Goal: Task Accomplishment & Management: Complete application form

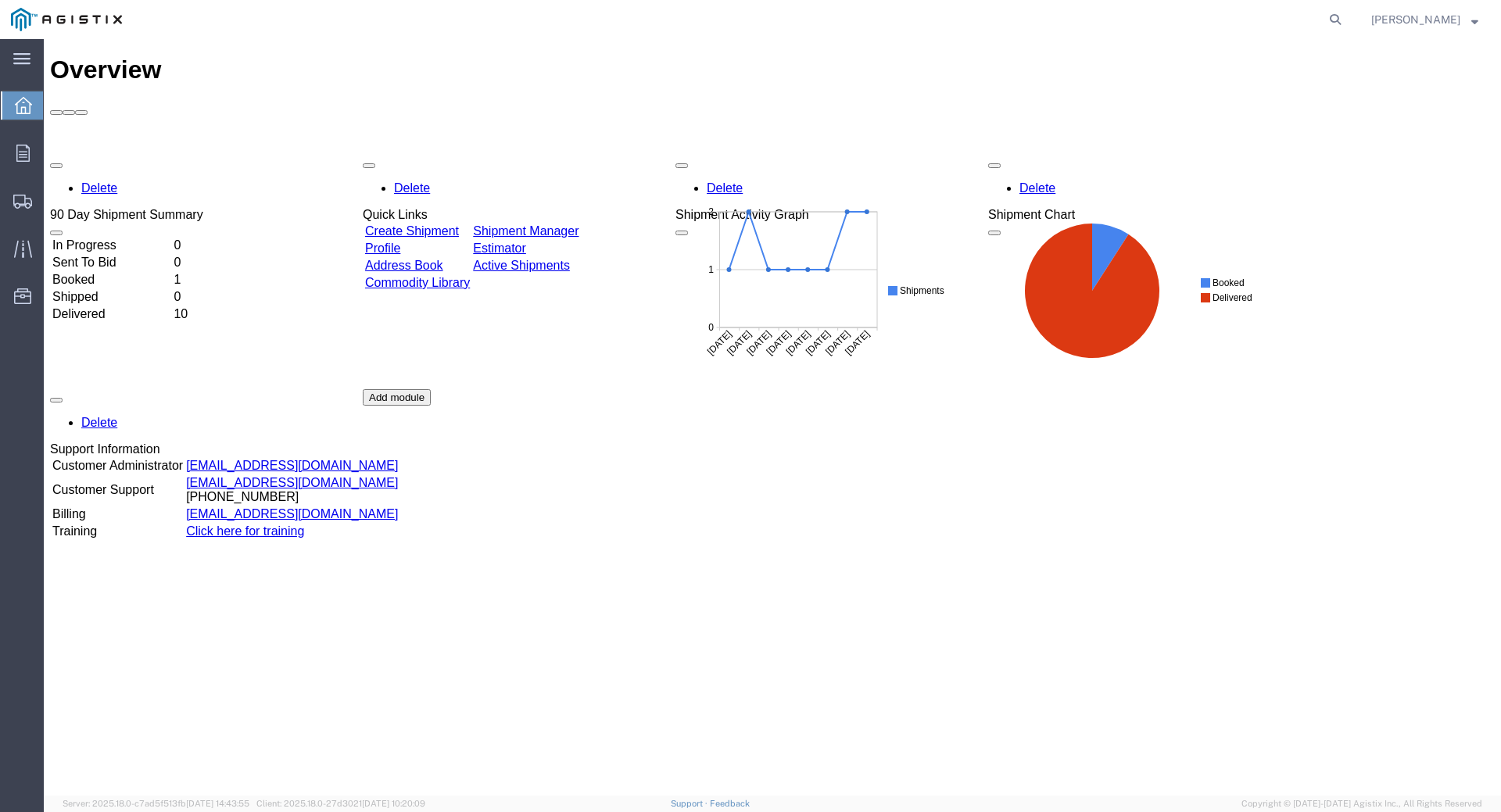
click at [466, 223] on td "Create Shipment" at bounding box center [417, 231] width 106 height 15
click at [459, 224] on link "Create Shipment" at bounding box center [411, 231] width 93 height 13
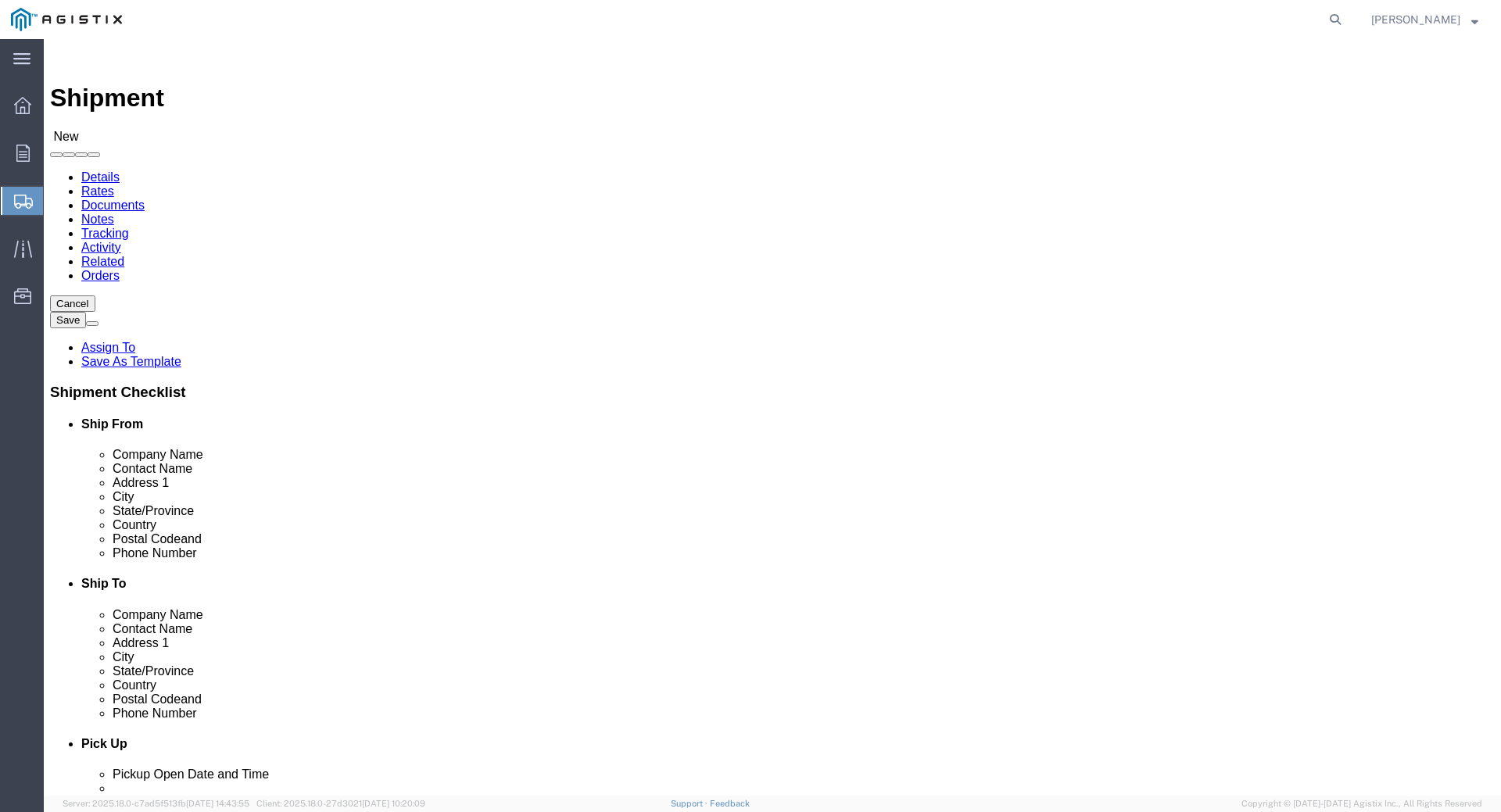
select select
click select "Select Instrument Transformers LLC PG&E"
select select "9596"
click select "Select Instrument Transformers LLC PG&E"
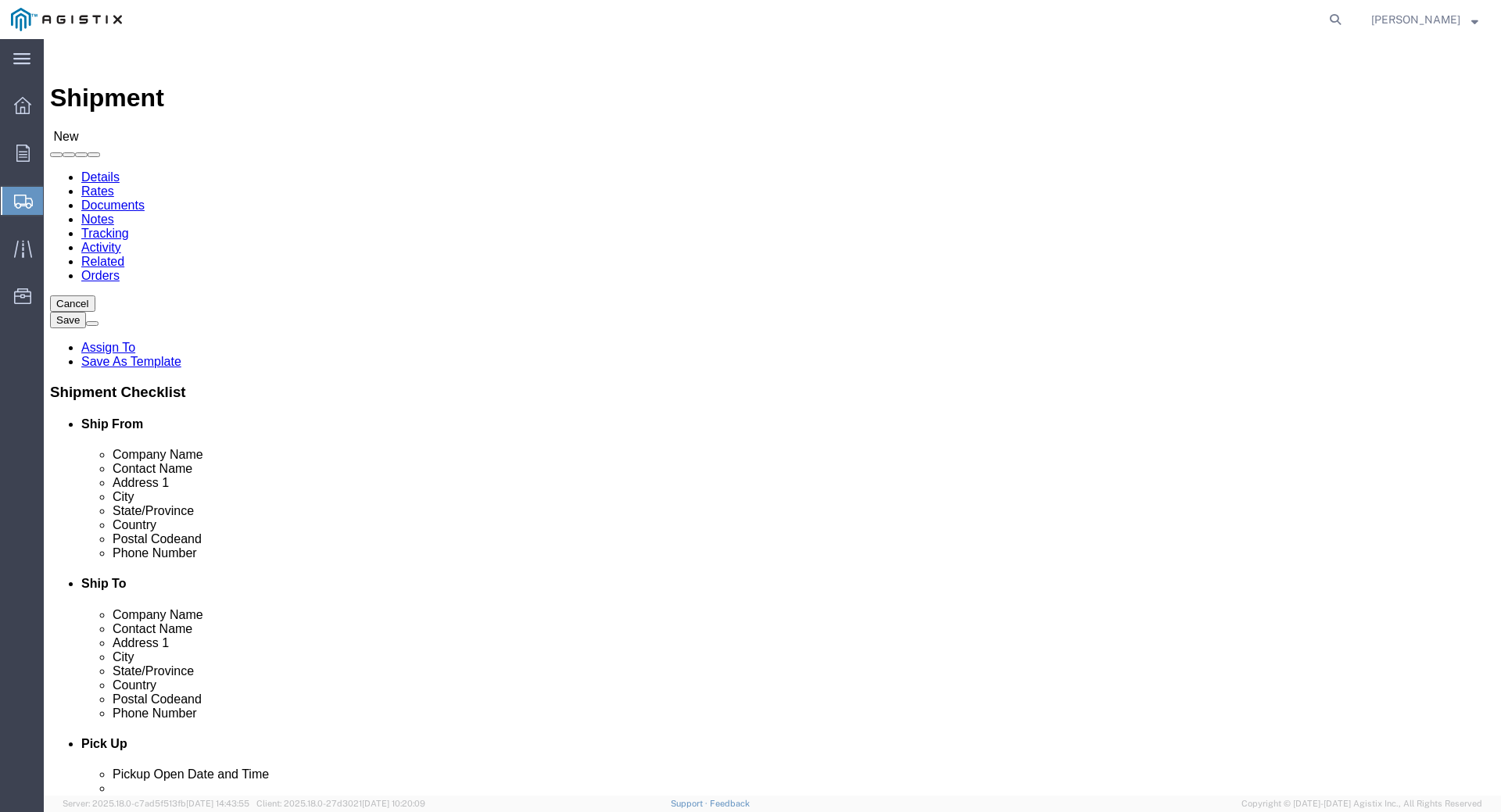
select select "PURCHORD"
select select
click select "Select All Others [GEOGRAPHIC_DATA] [GEOGRAPHIC_DATA] [GEOGRAPHIC_DATA] [GEOGRA…"
select select "19740"
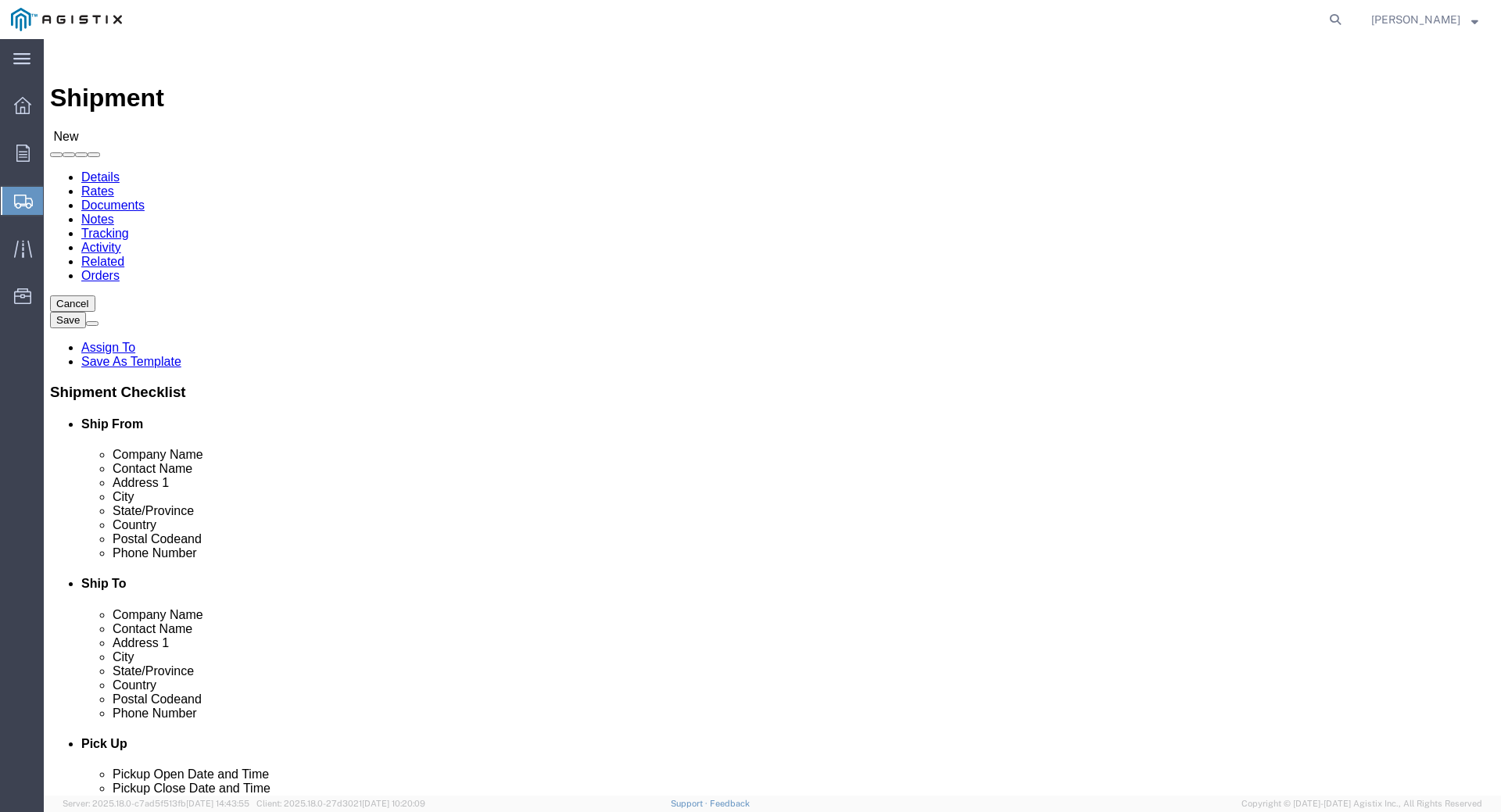
click select "Select All Others [GEOGRAPHIC_DATA] [GEOGRAPHIC_DATA] [GEOGRAPHIC_DATA] [GEOGRA…"
click div "Account Select Instrument Transformers LLC PG&E Location Select All Others [GEO…"
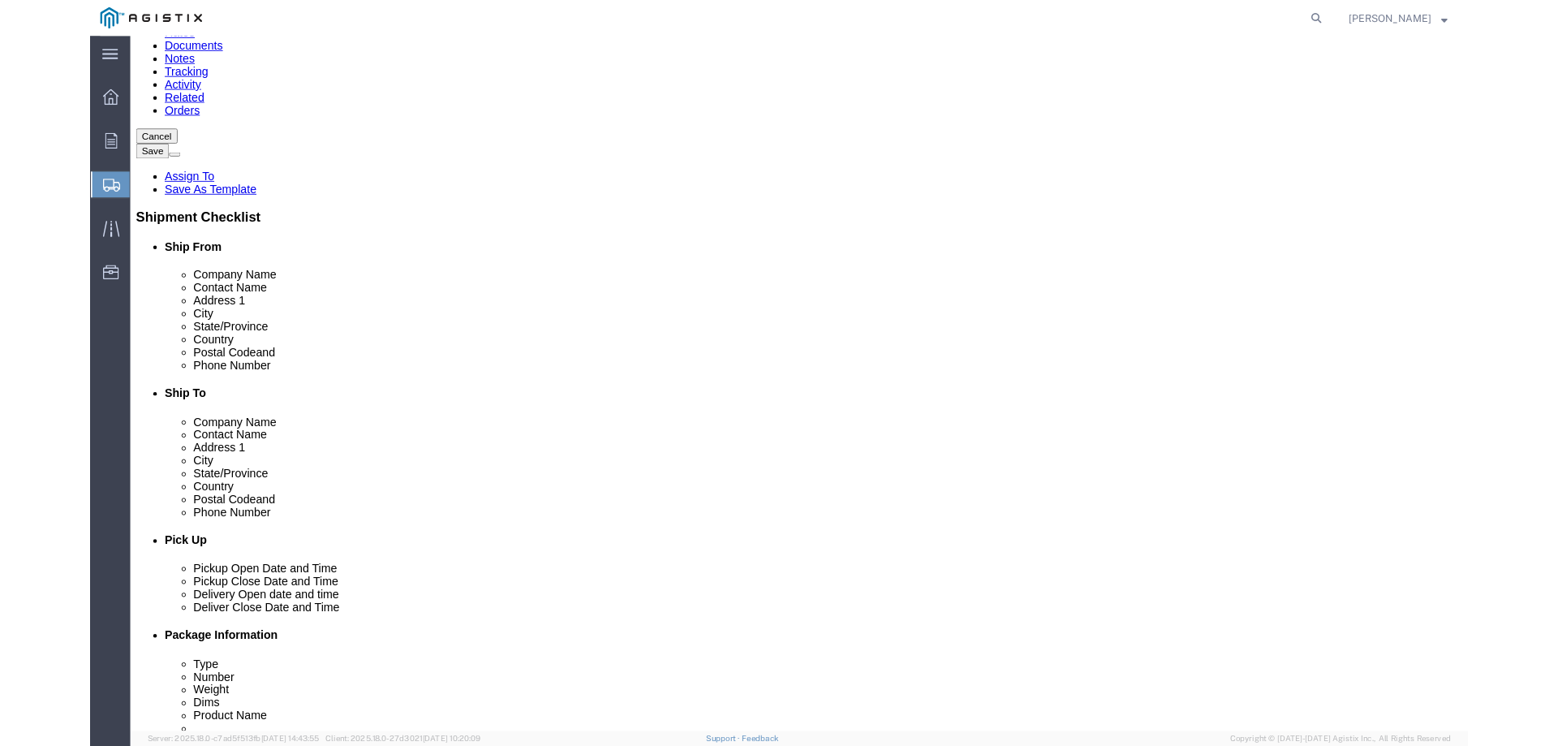
scroll to position [162, 0]
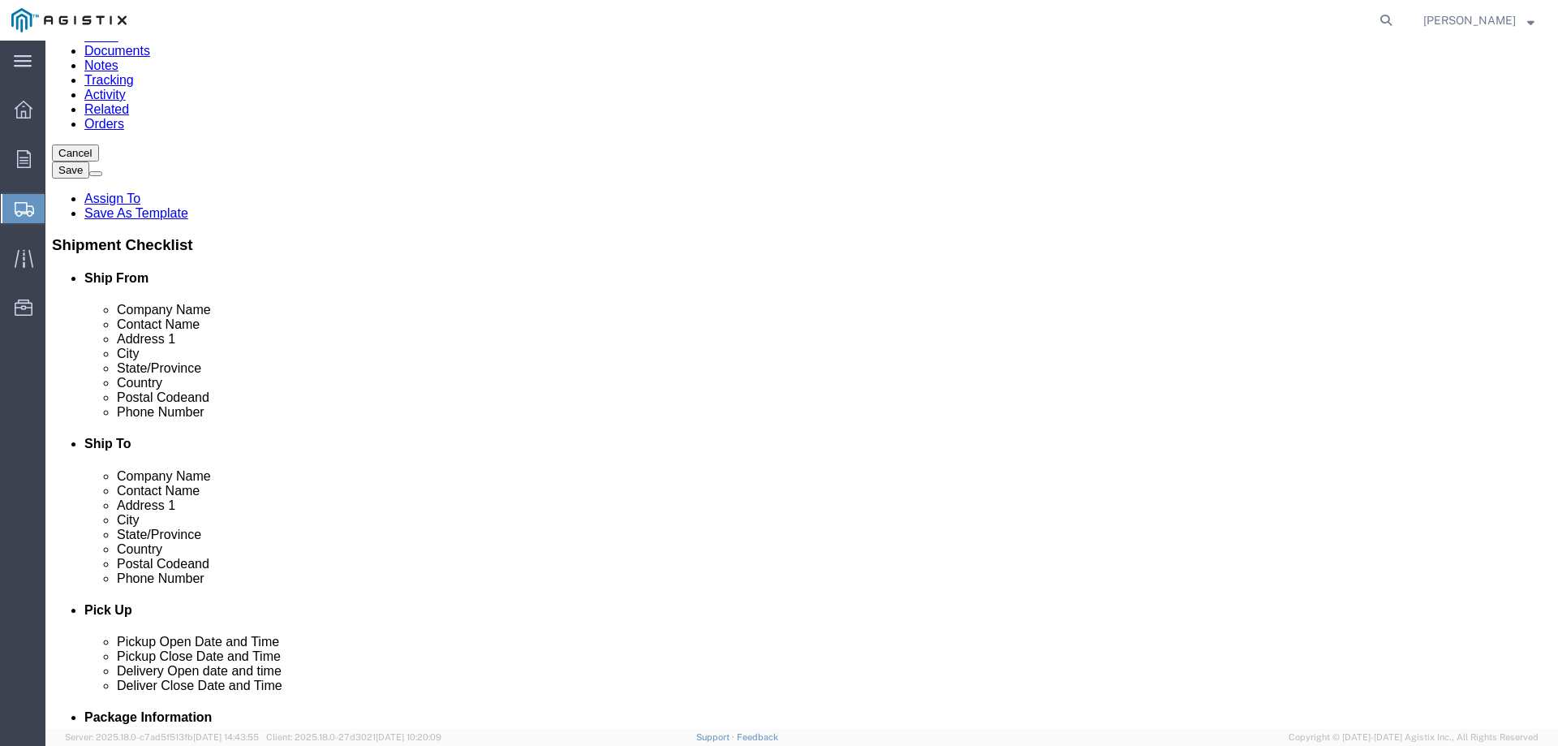
click input "text"
type input "GE"
click p "- GE INSTRUMENT TRANSFORMERS - ([PERSON_NAME]) [STREET_ADDRESS]"
select select "FL"
type input "GE INSTRUMENT TRANSFORMERS"
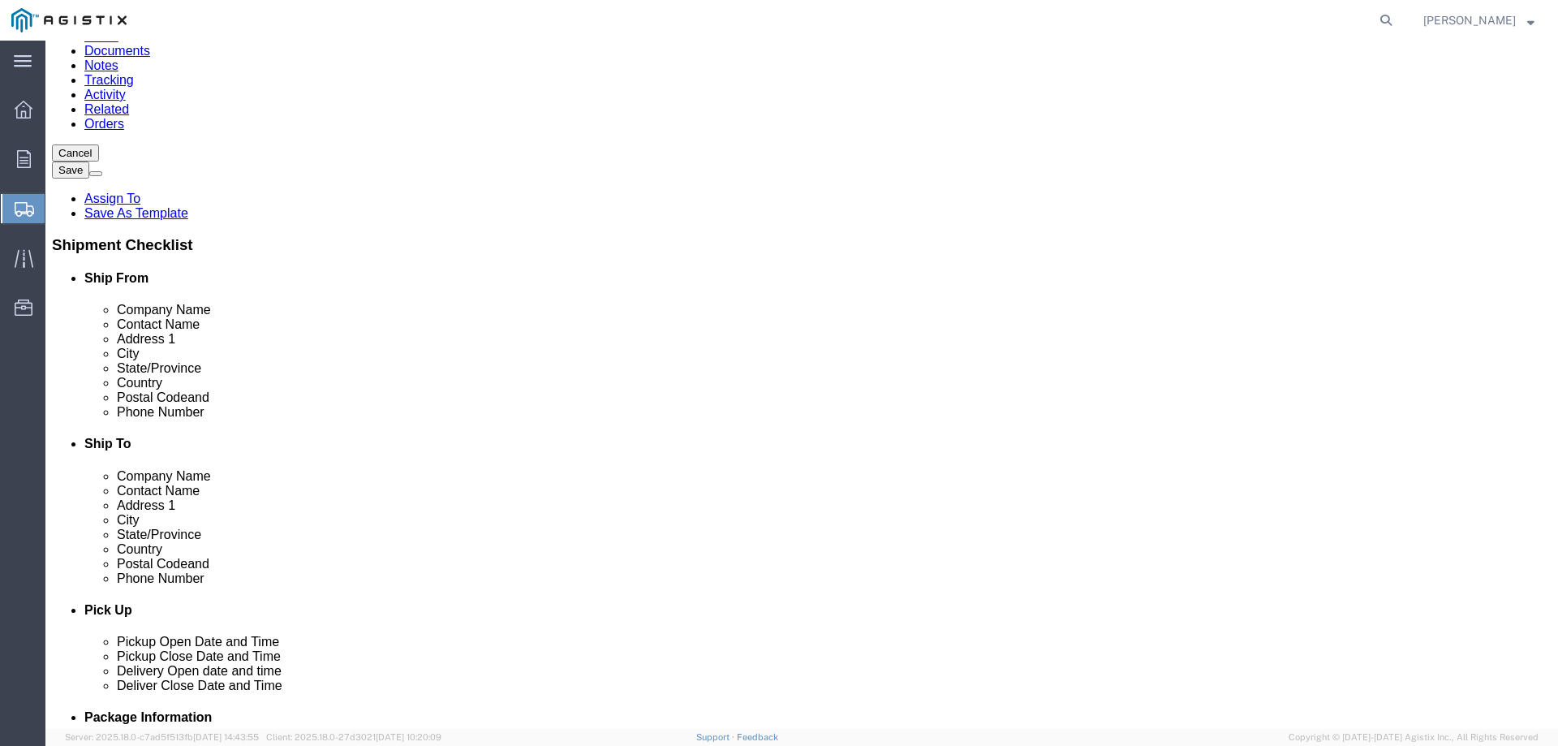
click input "text"
type input "[PERSON_NAME][EMAIL_ADDRESS][DOMAIN_NAME]"
click input "text"
click p "- PG&E - ([PERSON_NAME]) [STREET_ADDRESS][PERSON_NAME]"
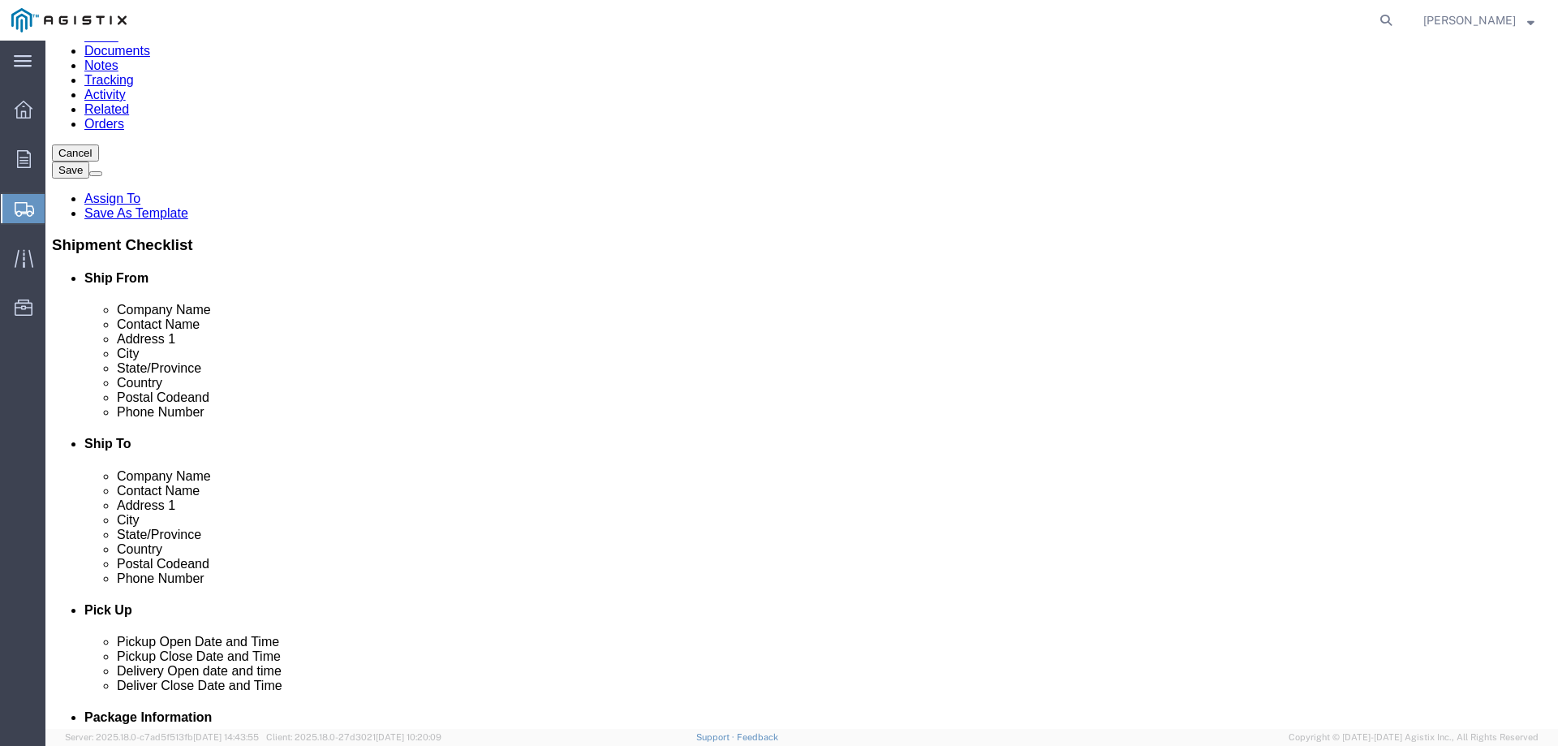
type input "PG&E"
click input "text"
type input "[PHONE_NUMBER]"
click input "text"
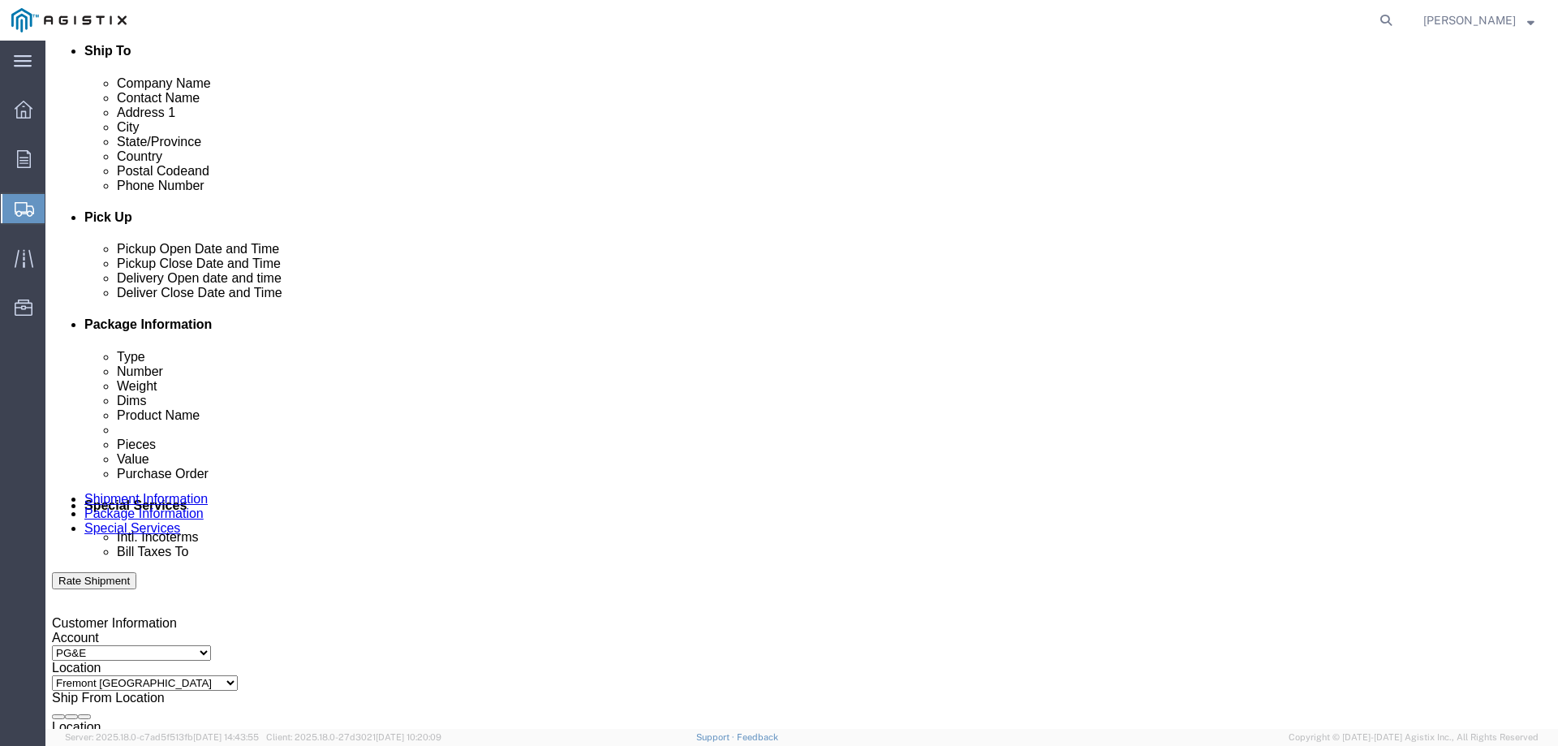
scroll to position [649, 0]
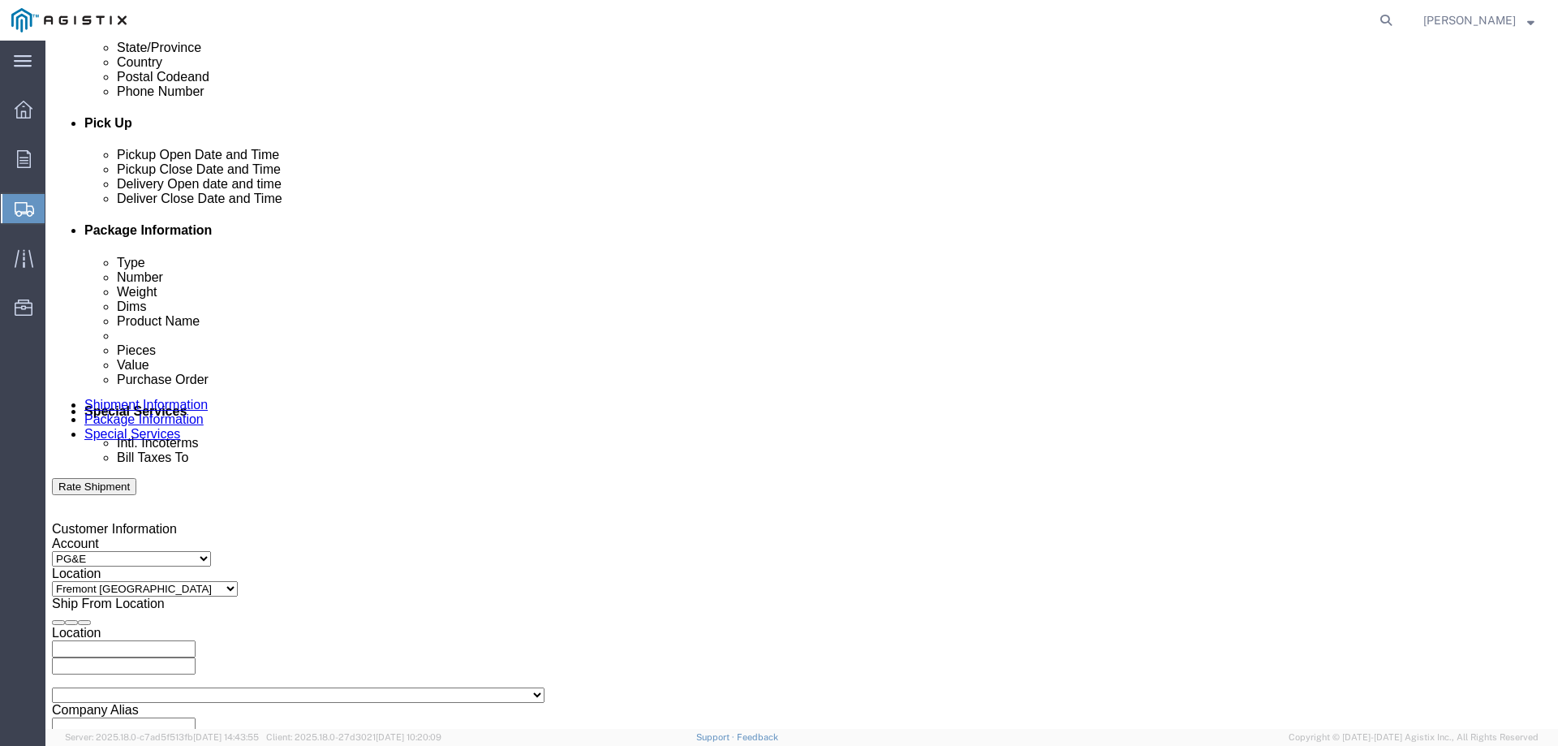
type input "7272284090"
click div "[DATE] 6:00 PM"
type input "3:00 PM"
click button "Apply"
click div "[DATE] 7:00 PM"
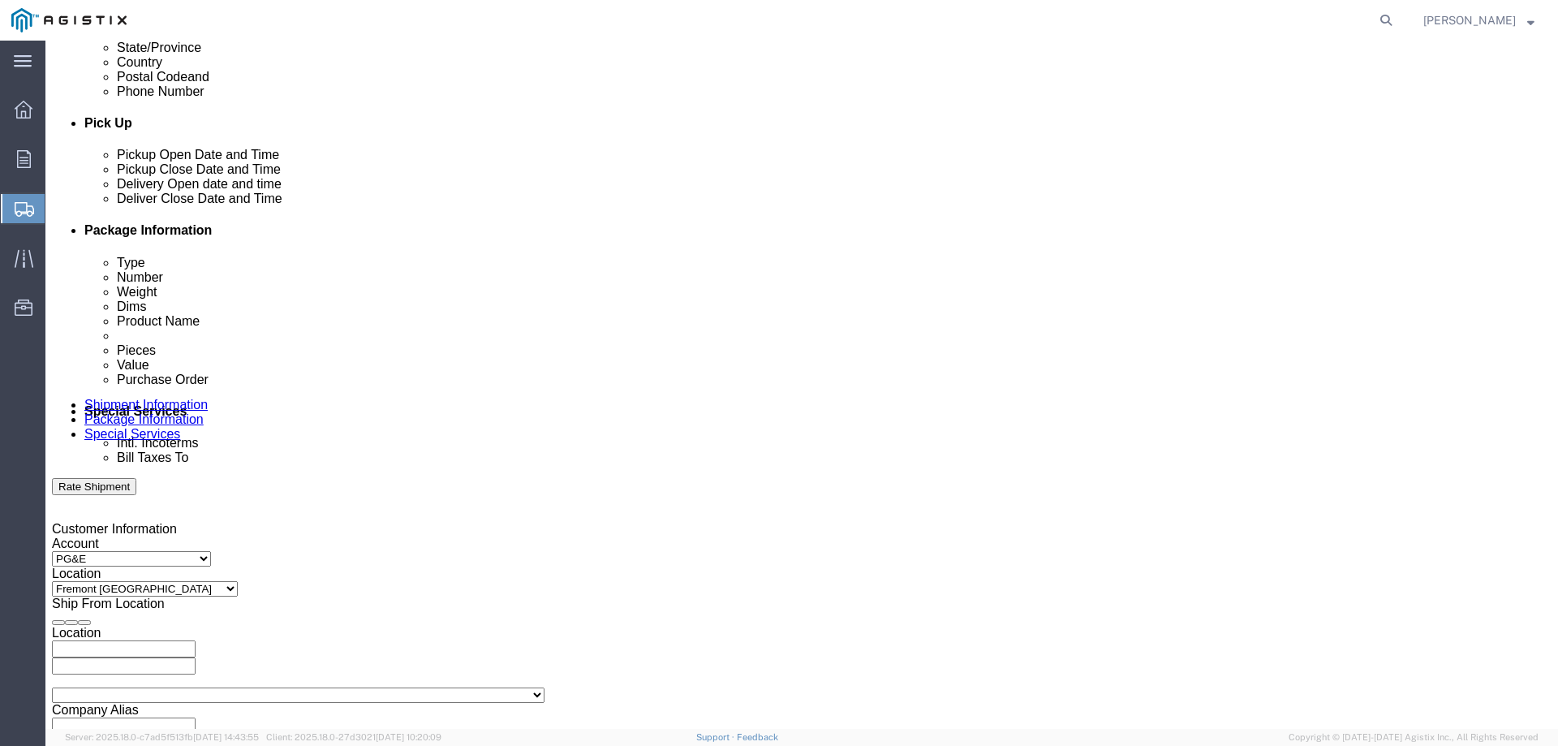
type input "6:30 PM"
click button "Apply"
click div
click input "8:00 PM"
type input "10:00 AM"
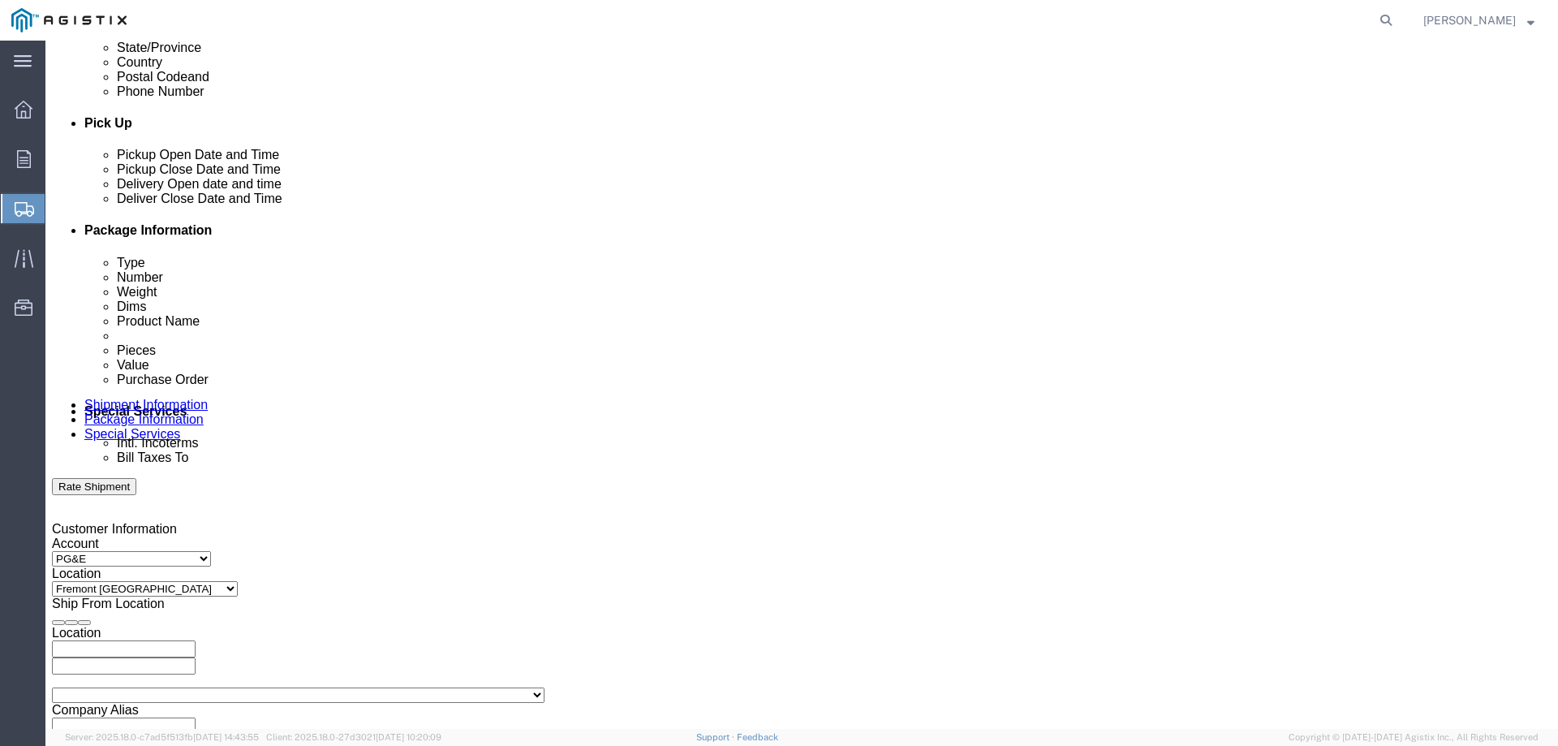
click div "Open Time 10:00 AM [DATE] 8:00 PM - [DATE] 8:00 PM Cancel Apply"
click button "Apply"
click div
click input "11:00 AM"
type input "3:00 PM"
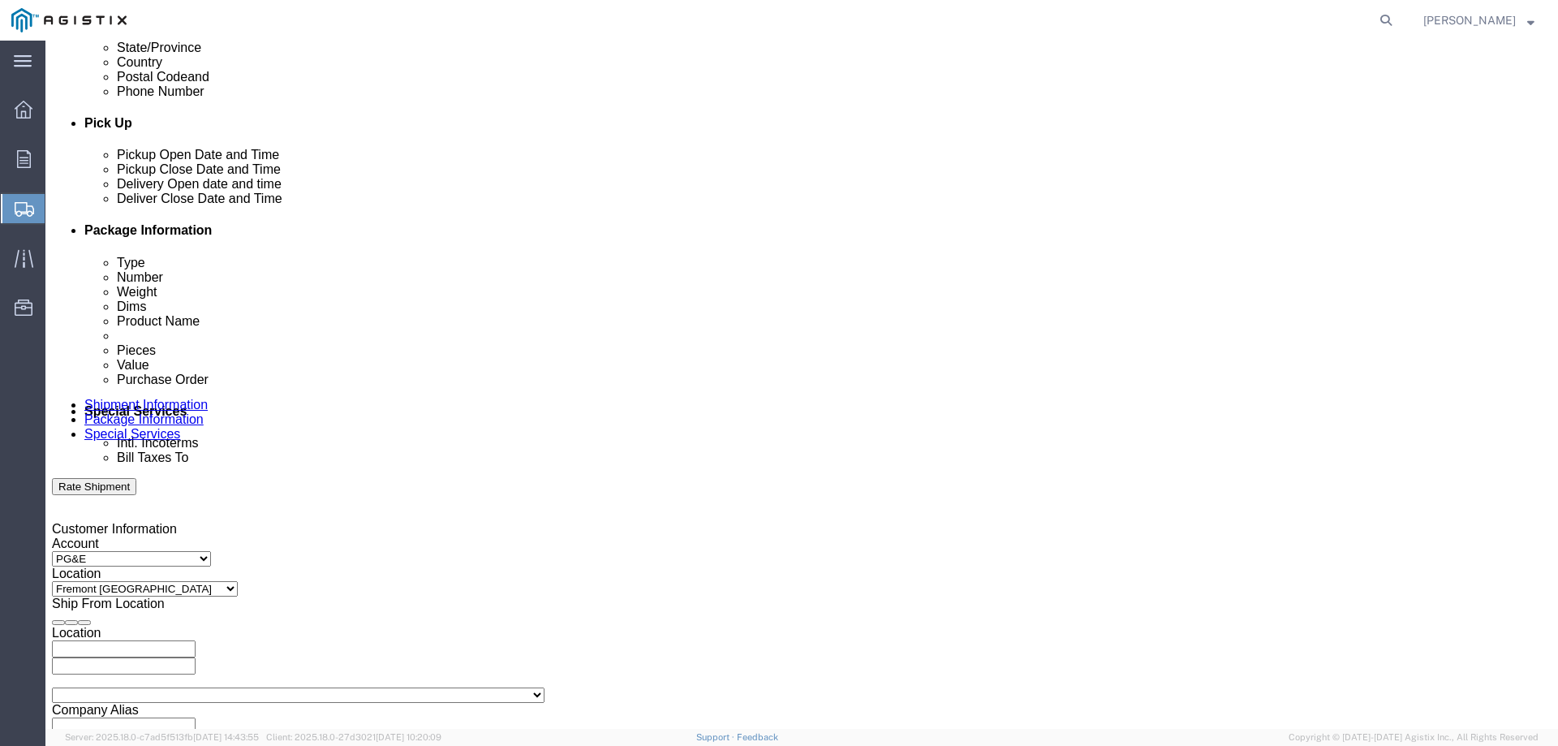
click button "Apply"
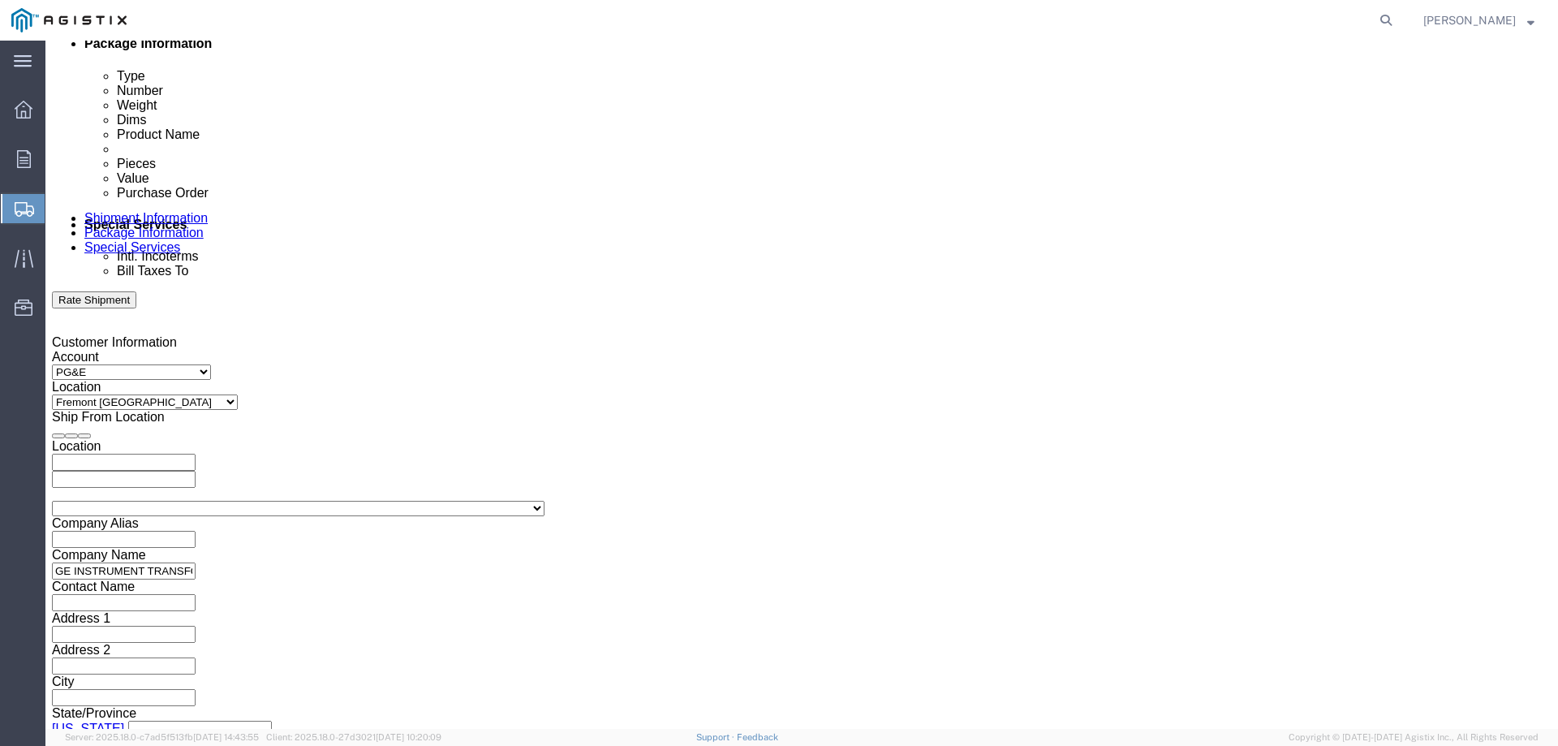
scroll to position [838, 0]
click input "text"
type input "3501414340"
select select "SALEORDR"
type input "530358"
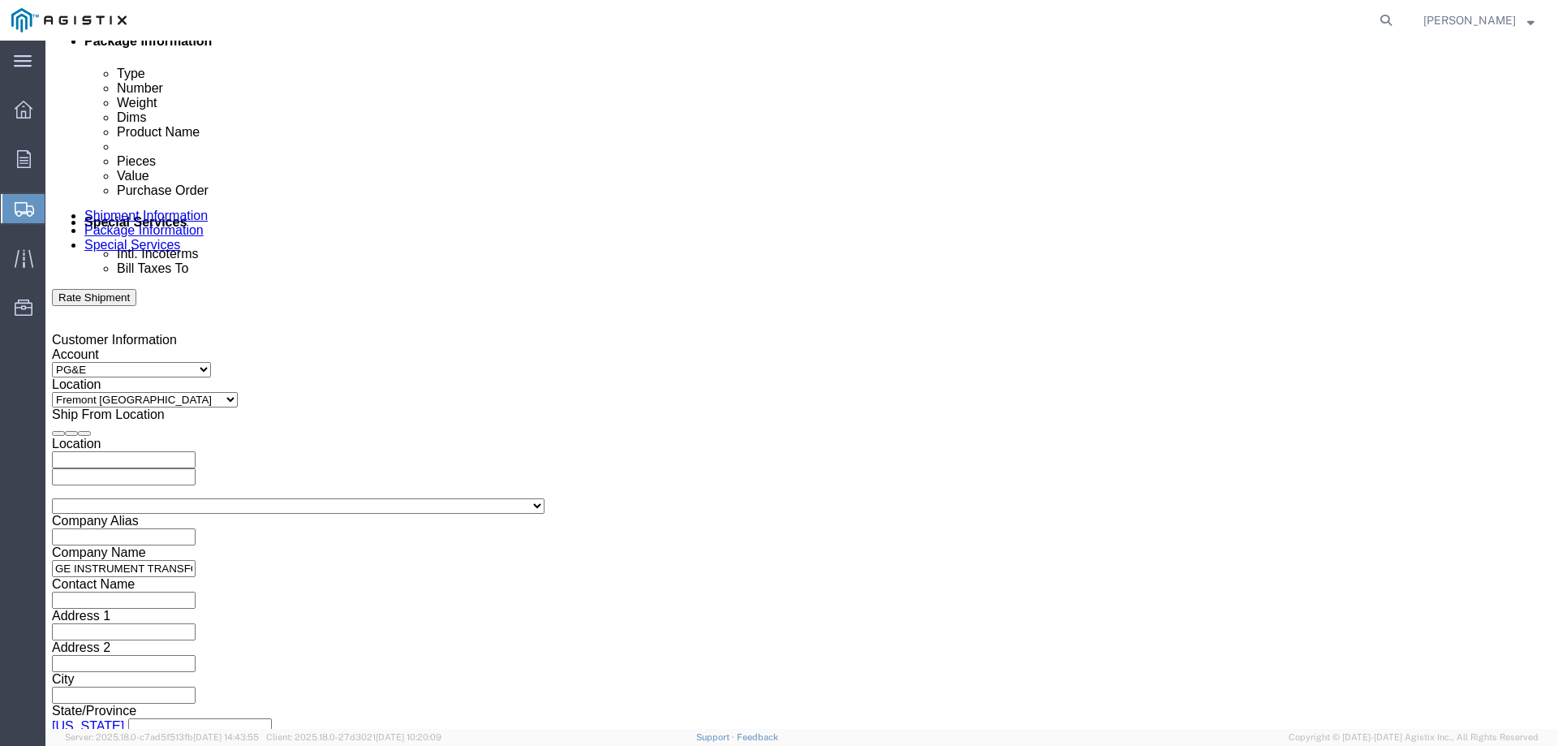
drag, startPoint x: 487, startPoint y: 537, endPoint x: 515, endPoint y: 539, distance: 28.4
click div "Vehicle Select Size Select Container Number Owner Select Shipper Vessel"
click button "Continue"
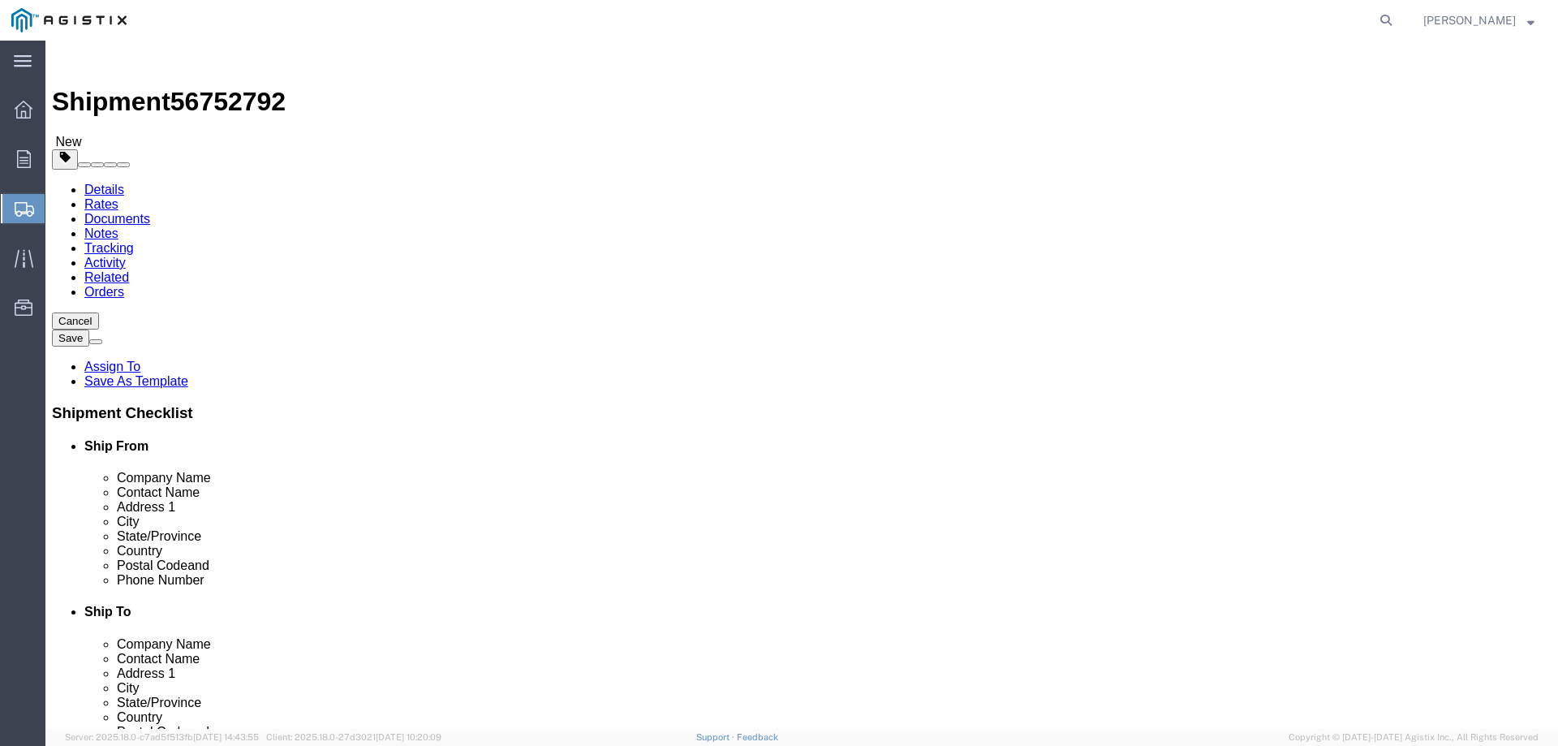
click select "Select Bulk Bundle(s) Cardboard Box(es) Carton(s) Crate(s) Drum(s) (Fiberboard)…"
select select "PONS"
click select "Select Bulk Bundle(s) Cardboard Box(es) Carton(s) Crate(s) Drum(s) (Fiberboard)…"
click input "text"
type input "37"
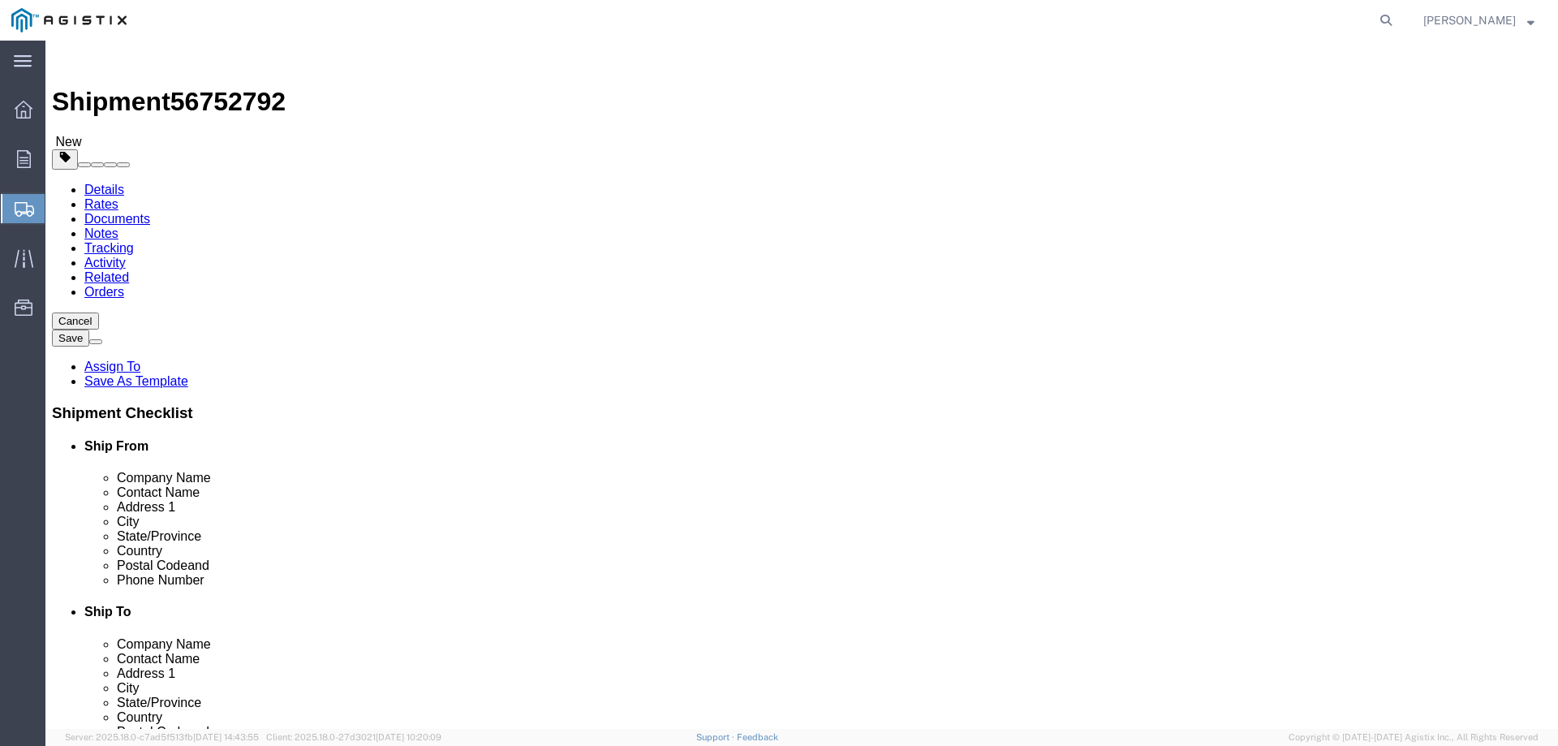
type input "32"
type input "24"
drag, startPoint x: 244, startPoint y: 408, endPoint x: 224, endPoint y: 411, distance: 20.5
click input "0.00"
drag, startPoint x: 255, startPoint y: 411, endPoint x: 198, endPoint y: 400, distance: 57.8
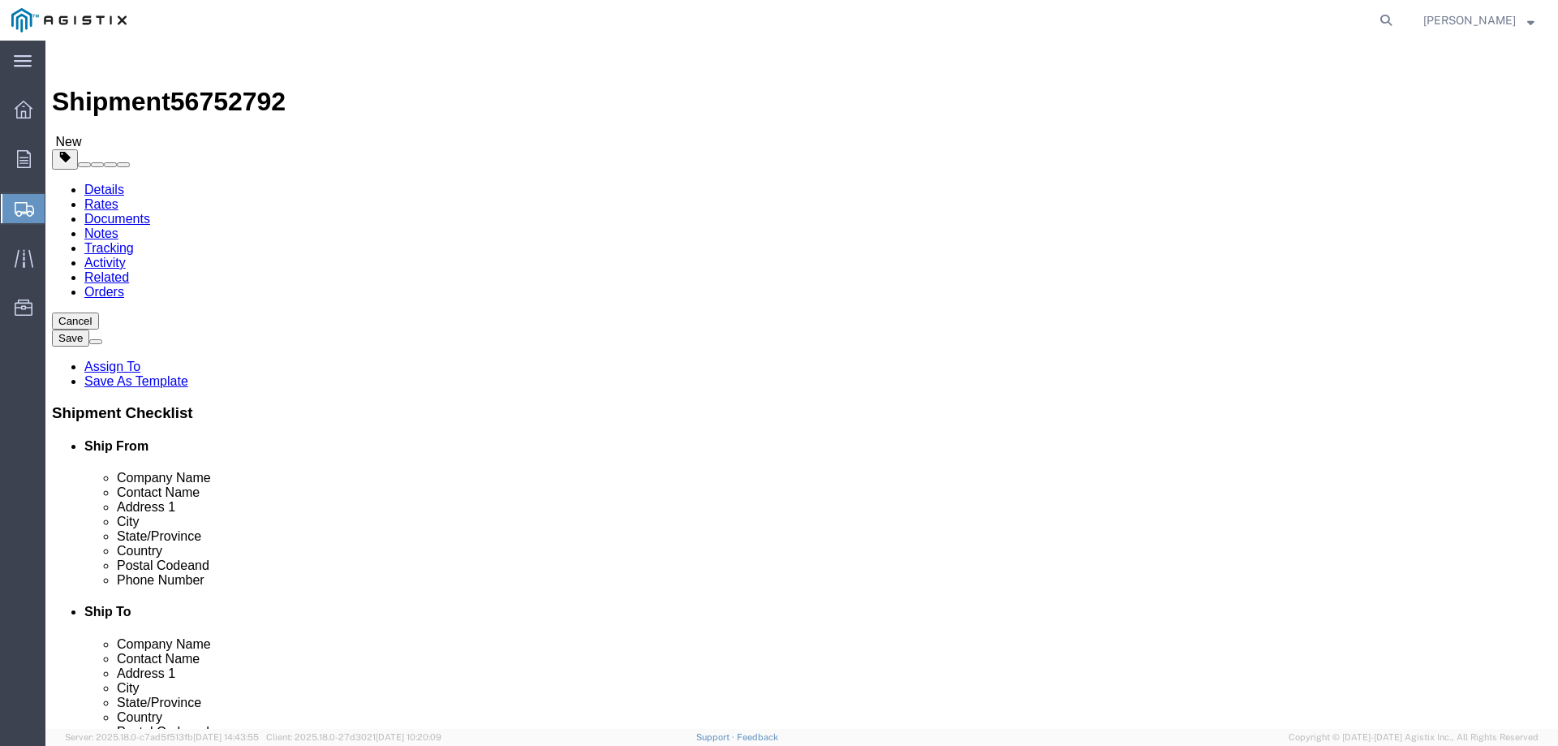
click div "Weight 0.00 Select kgs lbs Ship. t°"
type input "393"
click span
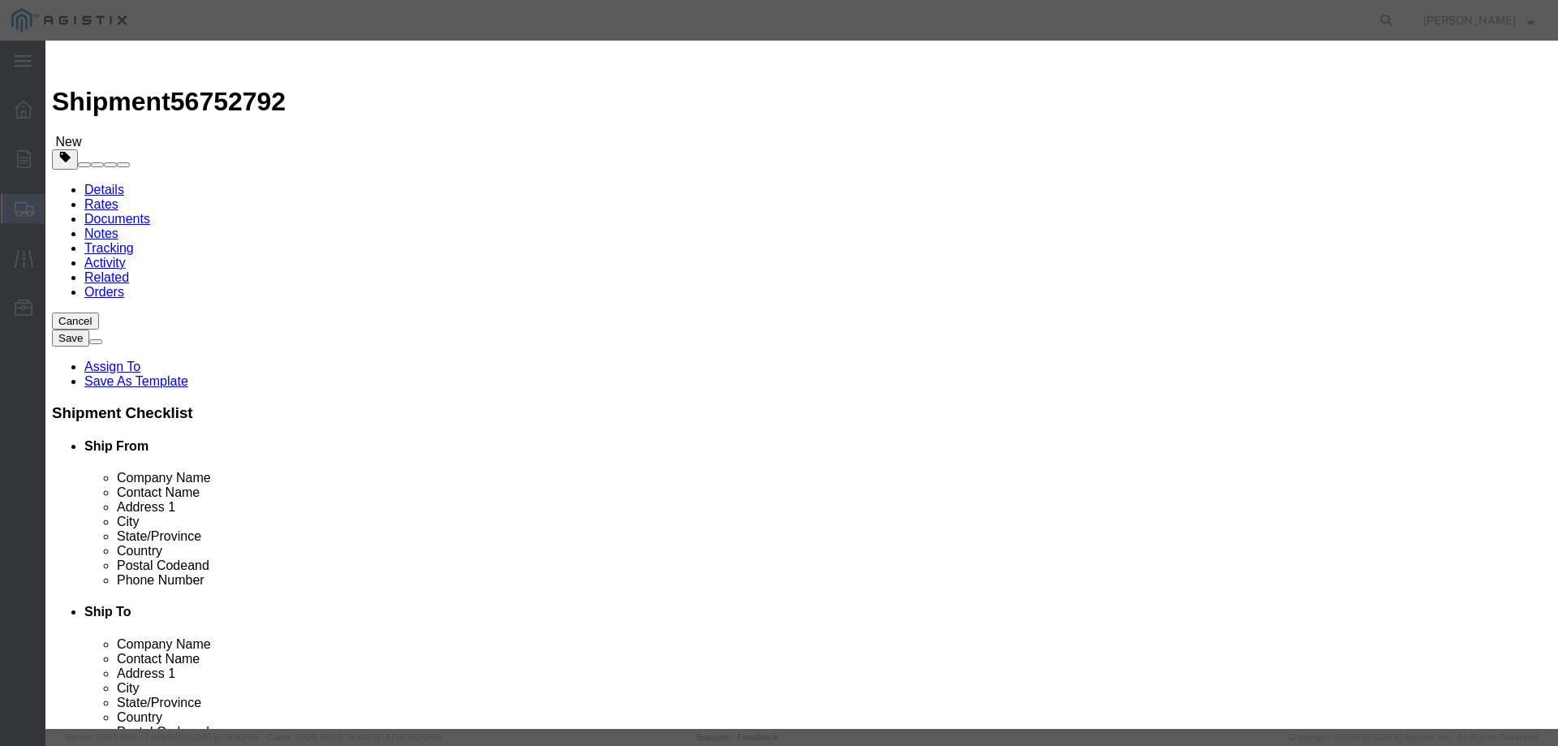
click input "text"
type input "750X133316-541"
click div "Commodity library"
drag, startPoint x: 512, startPoint y: 156, endPoint x: 470, endPoint y: 152, distance: 42.4
click div "0"
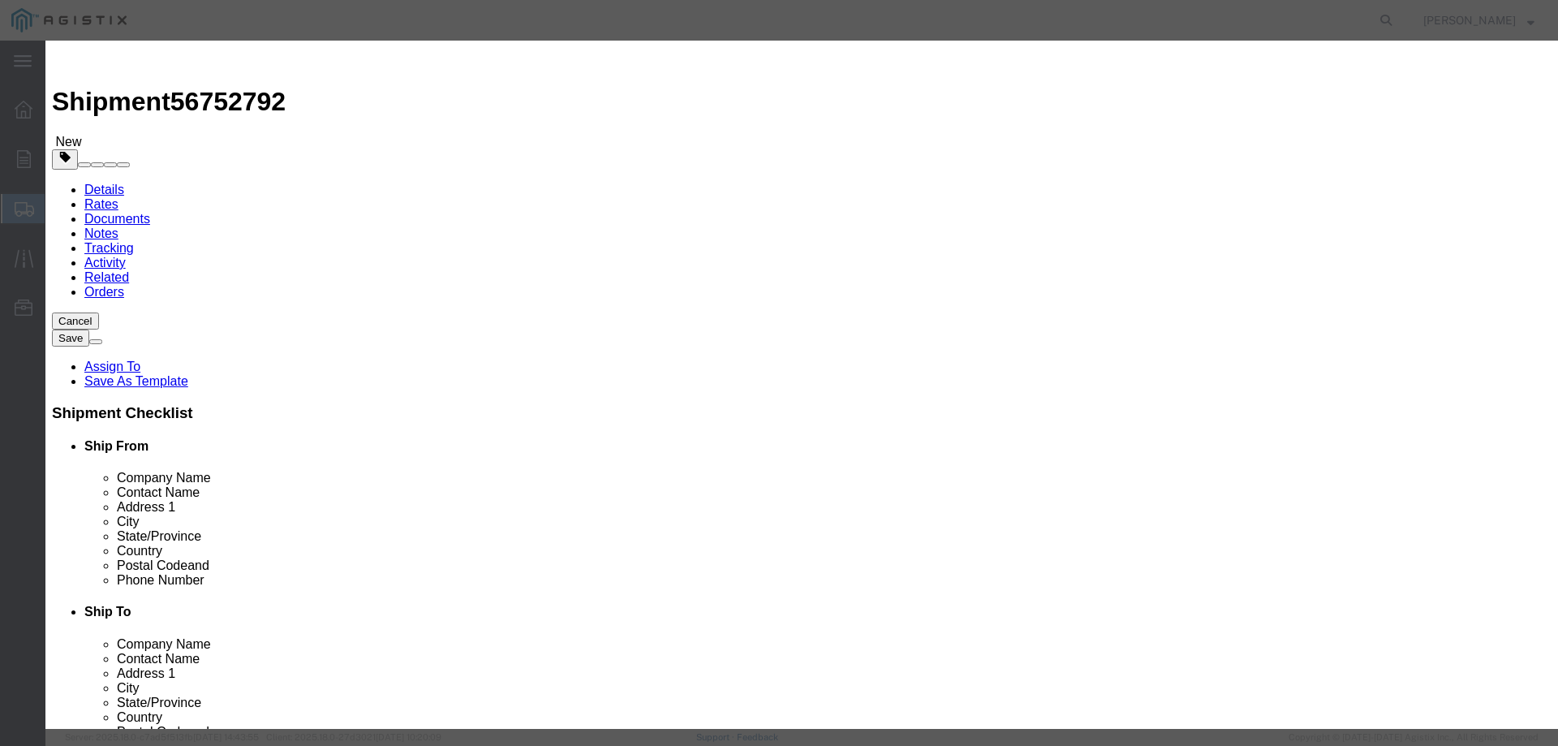
type input "75"
click input "text"
type input "8980"
select select "USD"
select select "70"
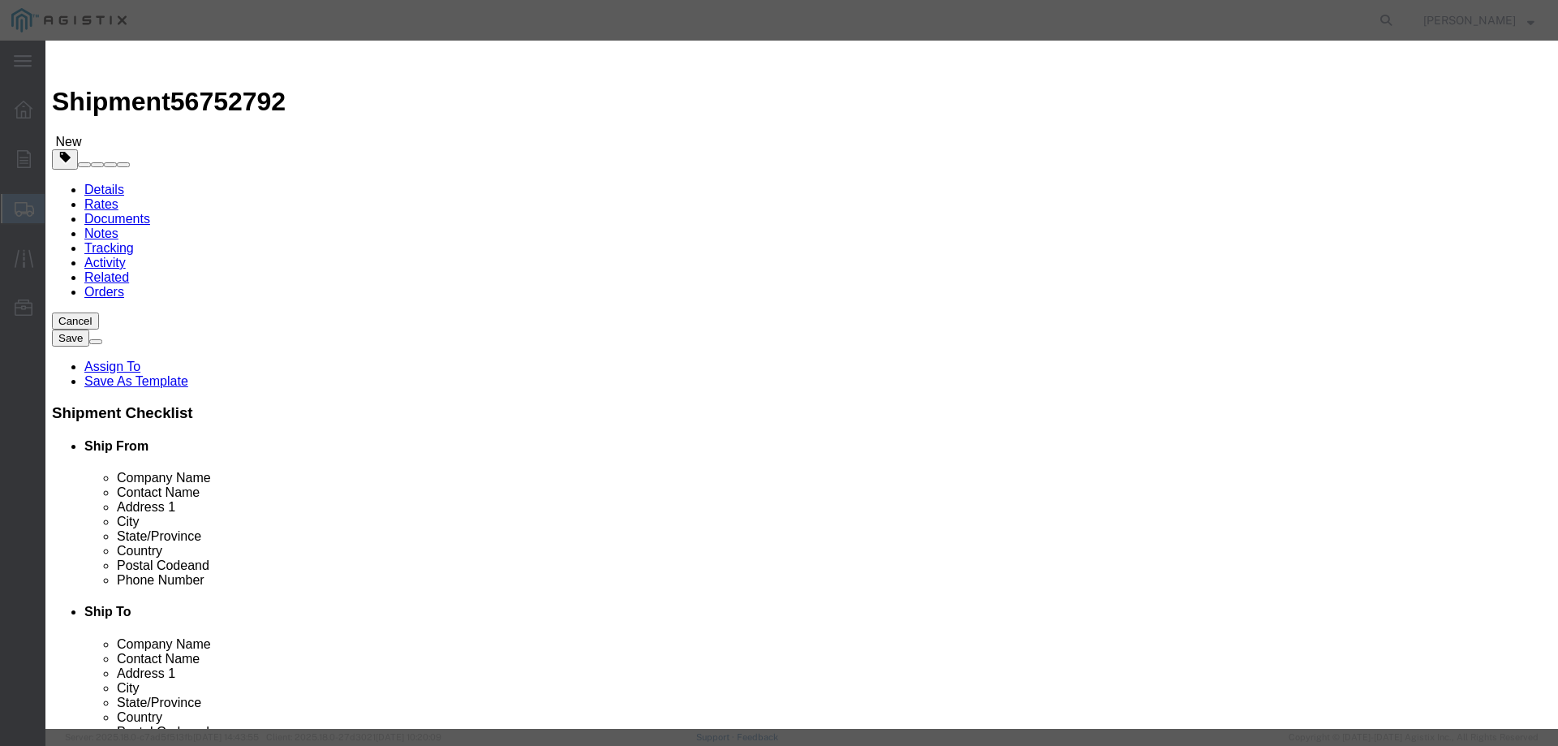
click textarea
type textarea "TRANSFORMERS"
click button "Save & Close"
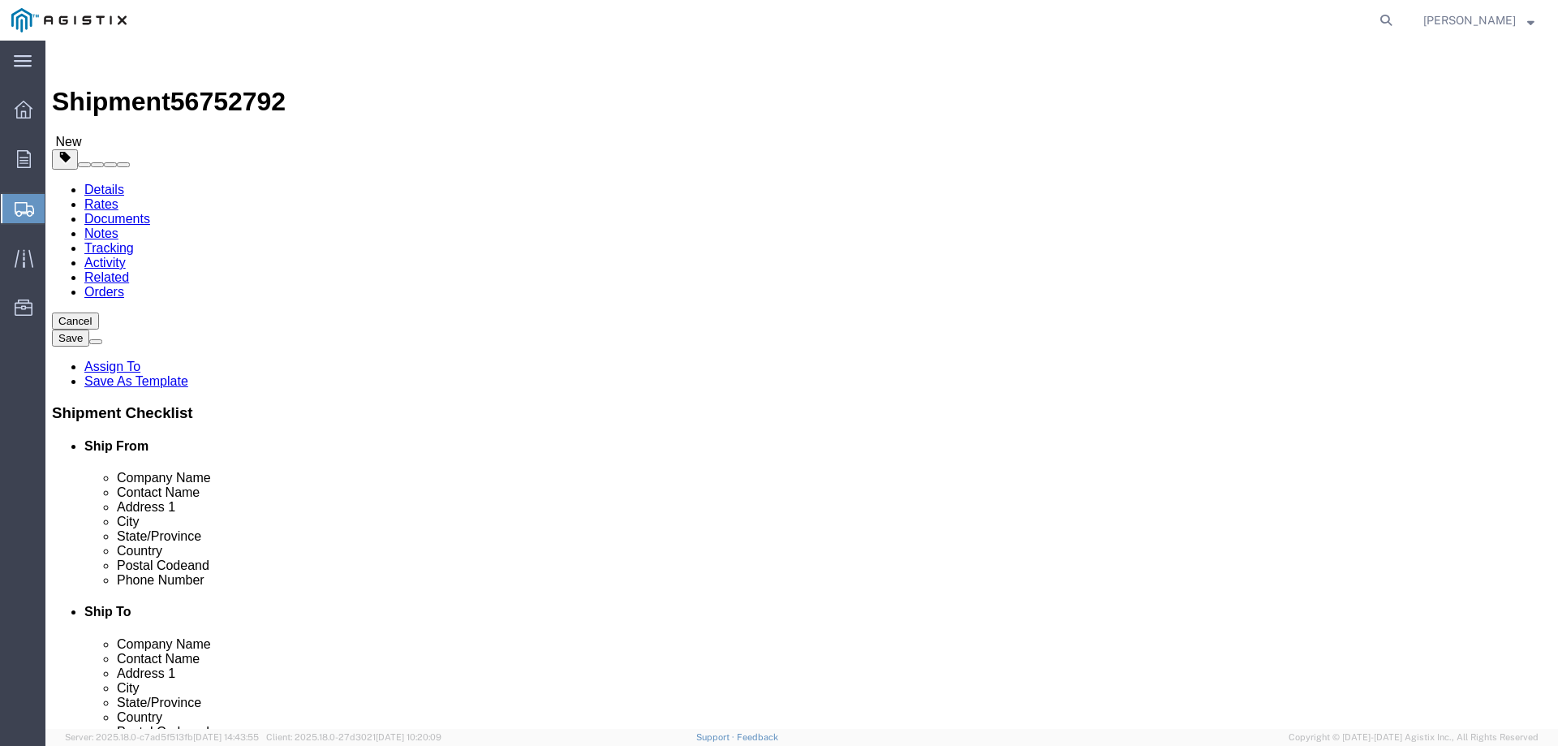
click button "Continue"
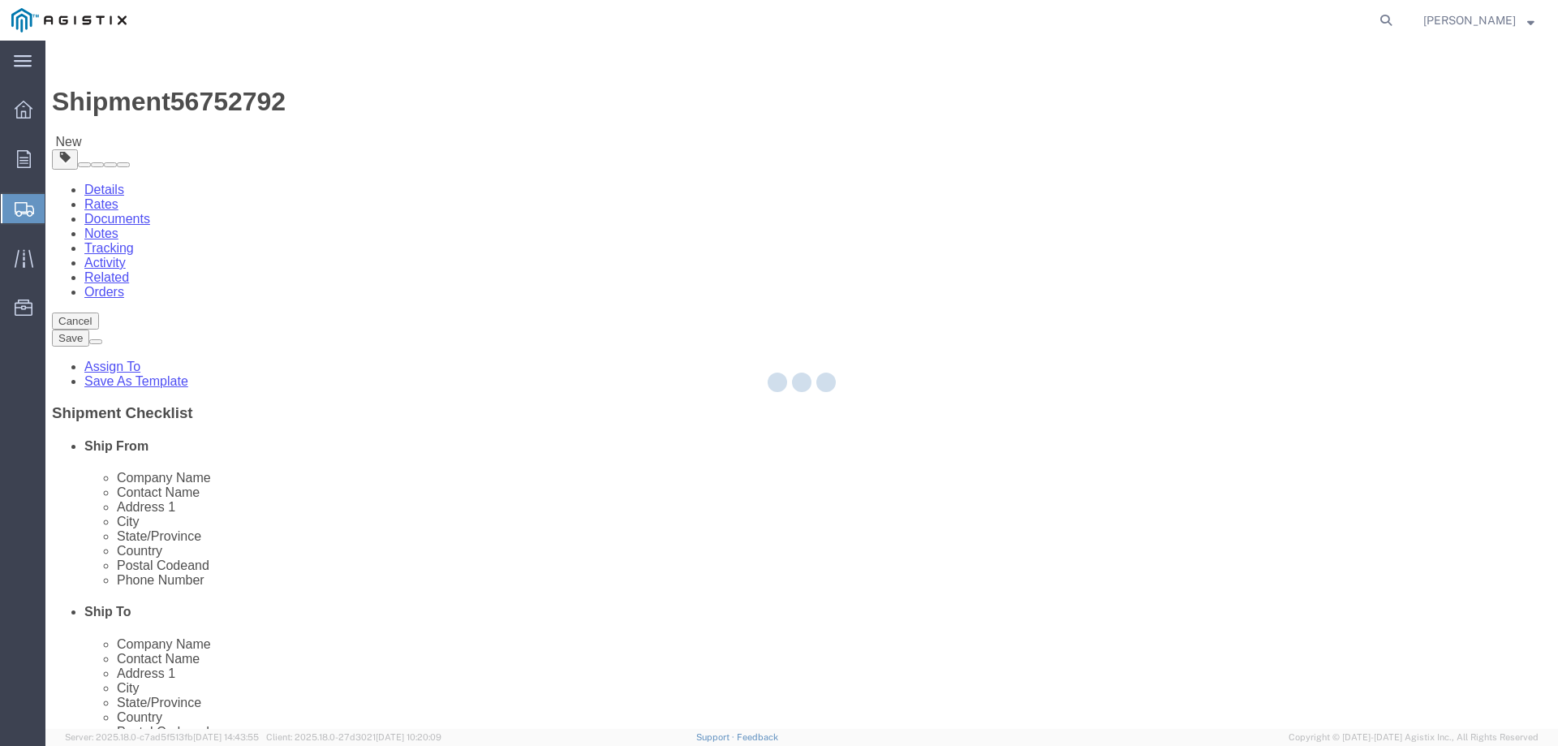
select select
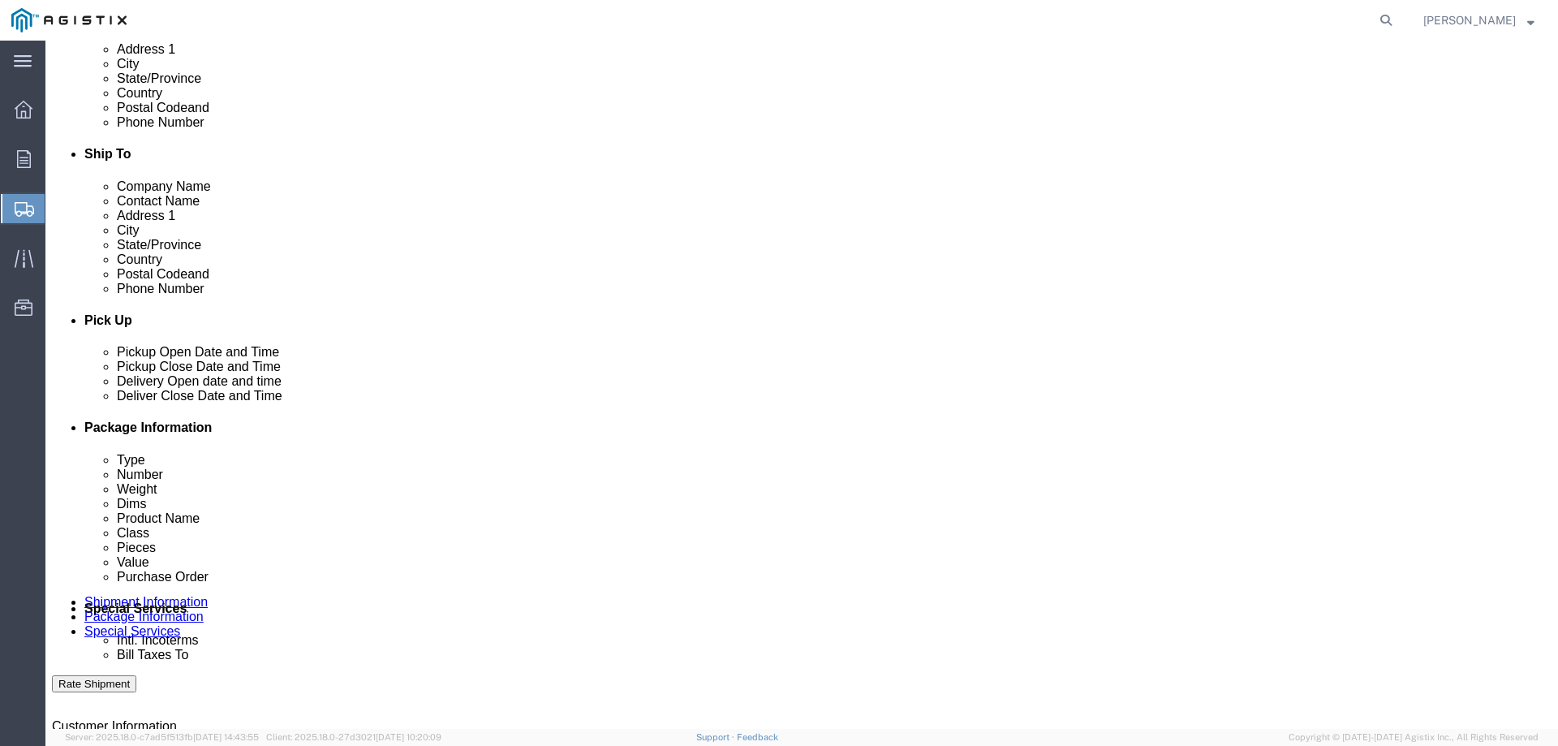
scroll to position [487, 0]
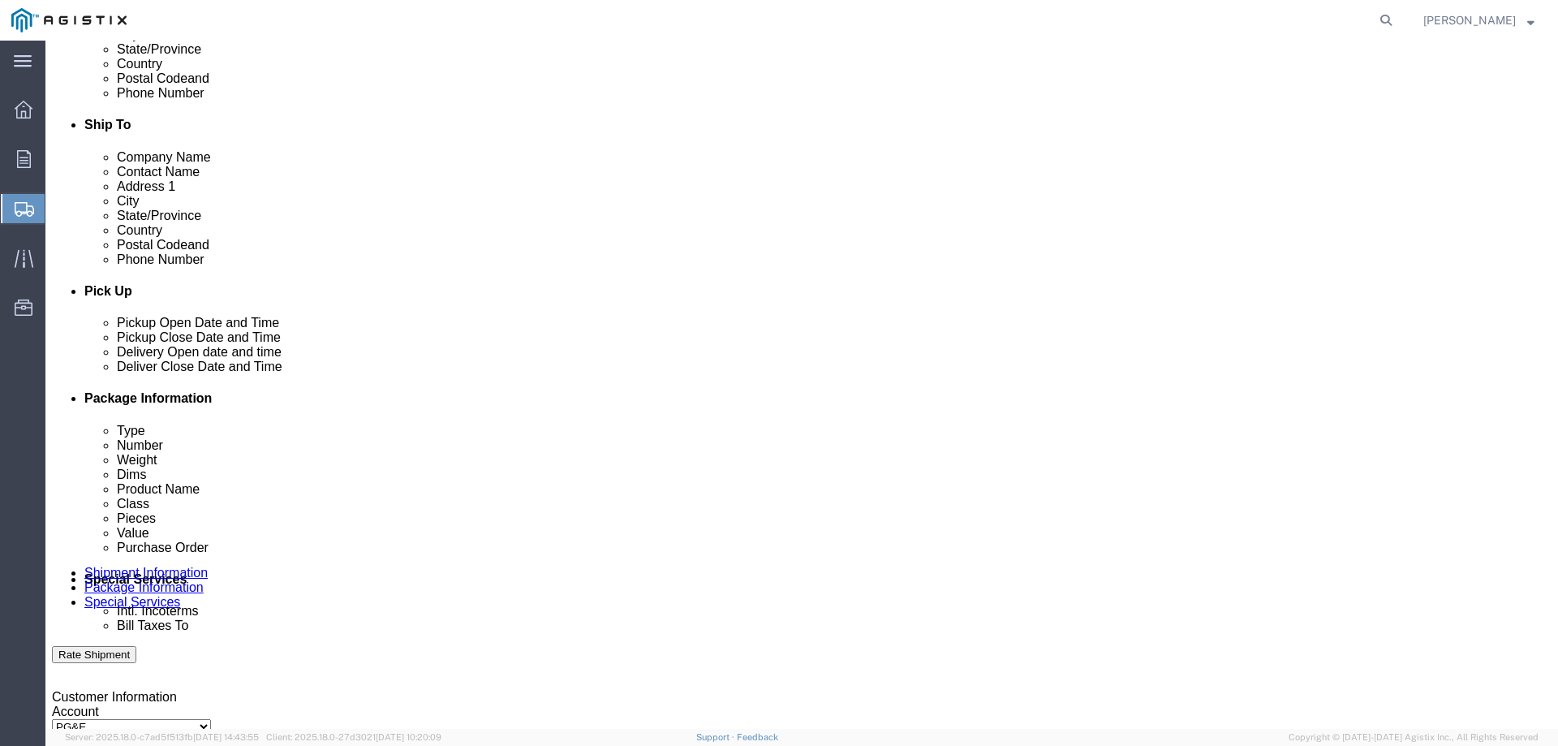
click select "Select 1 Day 2 Day 3-5 Day Economy 5+ Day"
select select "3-5 Day Economy"
click select "Select 1 Day 2 Day 3-5 Day Economy 5+ Day"
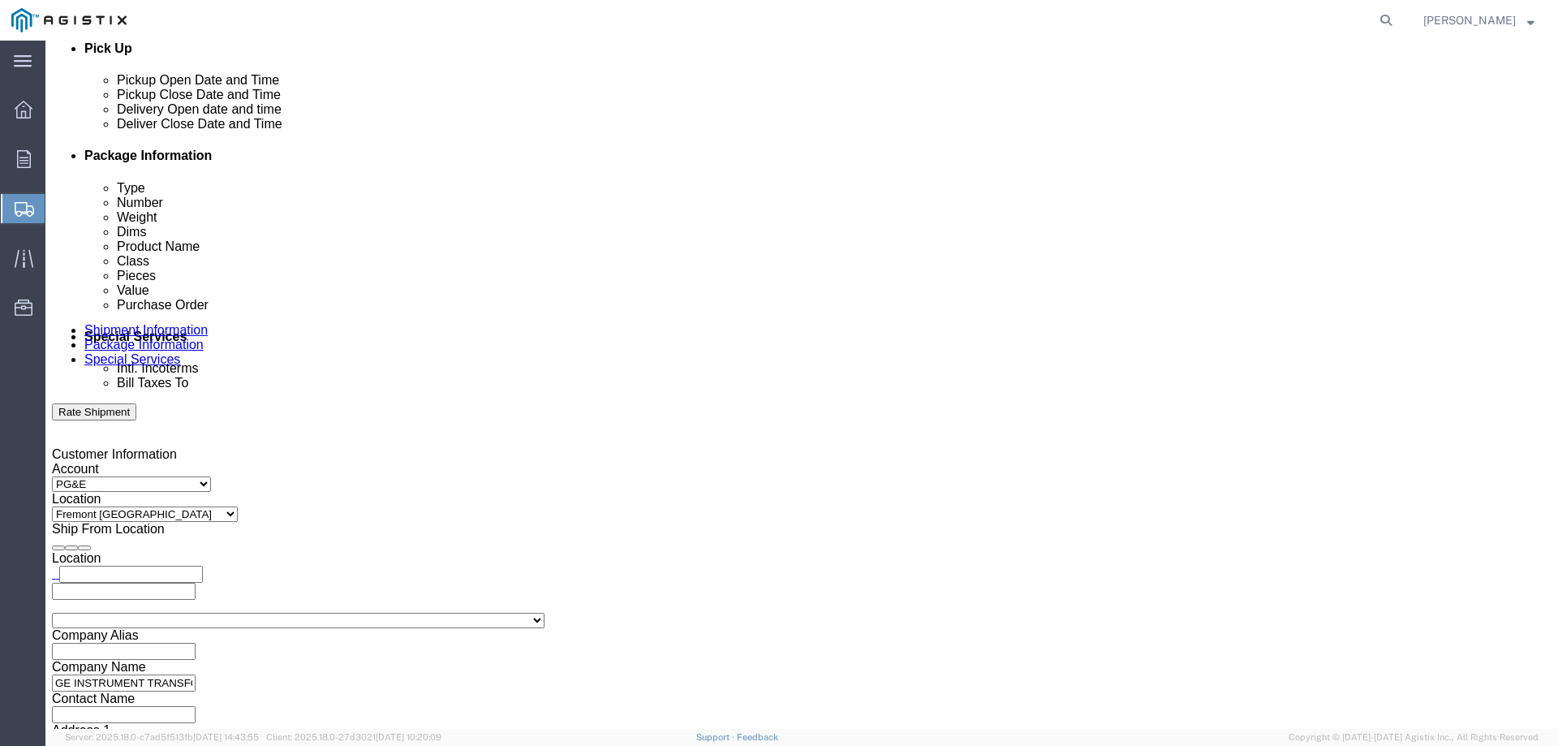
scroll to position [730, 0]
click input "text"
type input "N"
paste input "[PERSON_NAME][EMAIL_ADDRESS][DOMAIN_NAME]"
type input "[PERSON_NAME][EMAIL_ADDRESS][DOMAIN_NAME]"
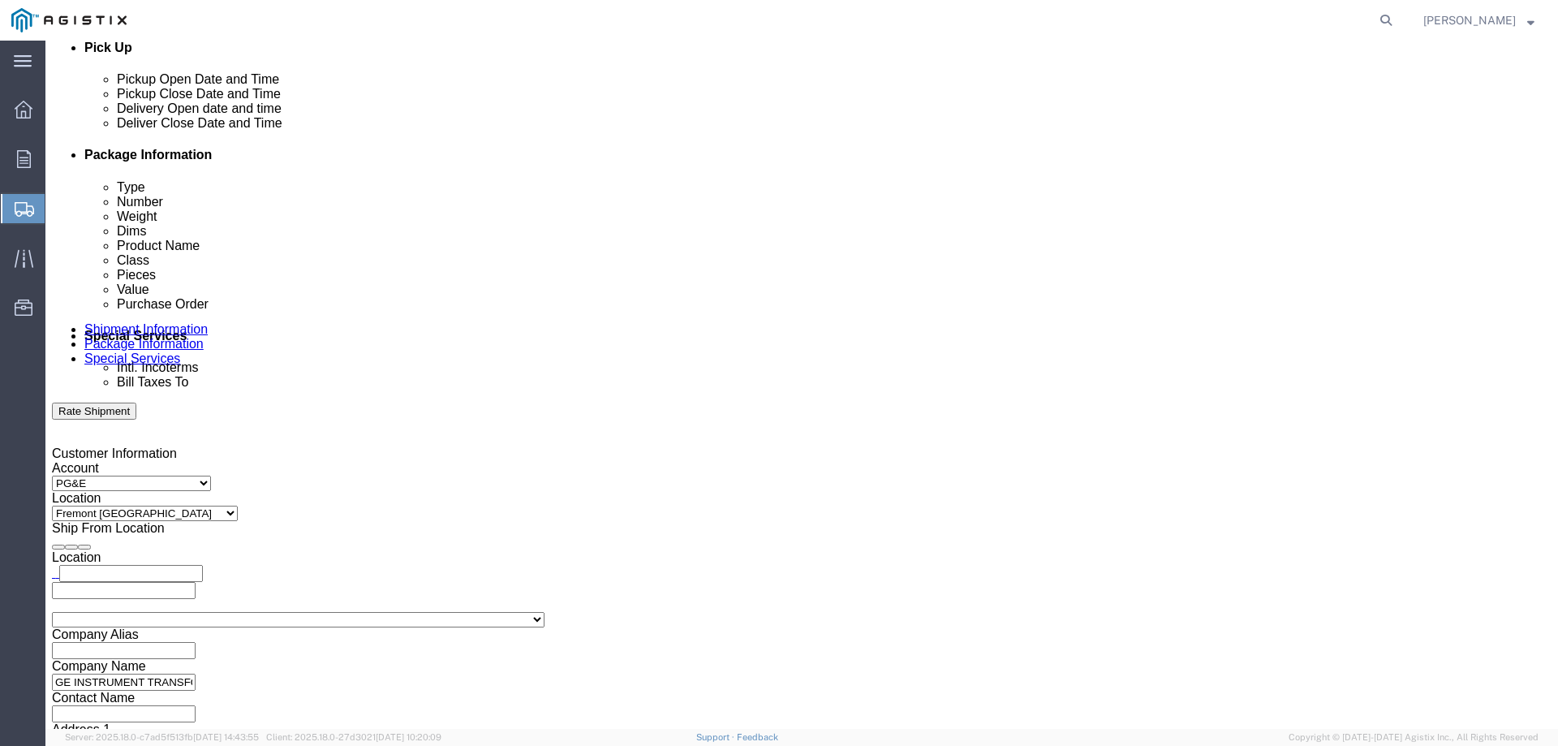
type input "[PERSON_NAME][EMAIL_ADDRESS][DOMAIN_NAME]"
click label "Include shipping documents"
click input "Include shipping documents"
checkbox input "true"
click input "BOL"
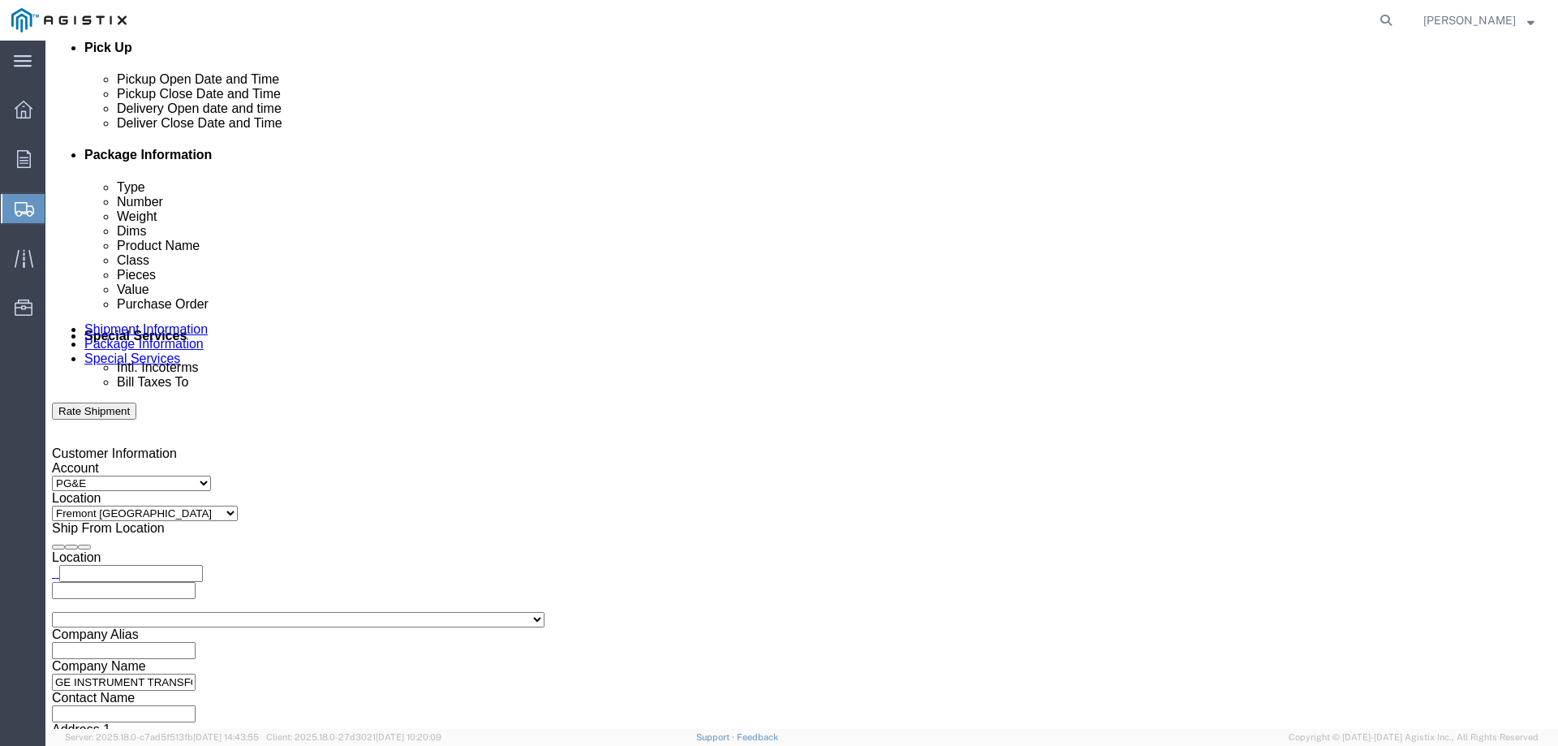
checkbox input "true"
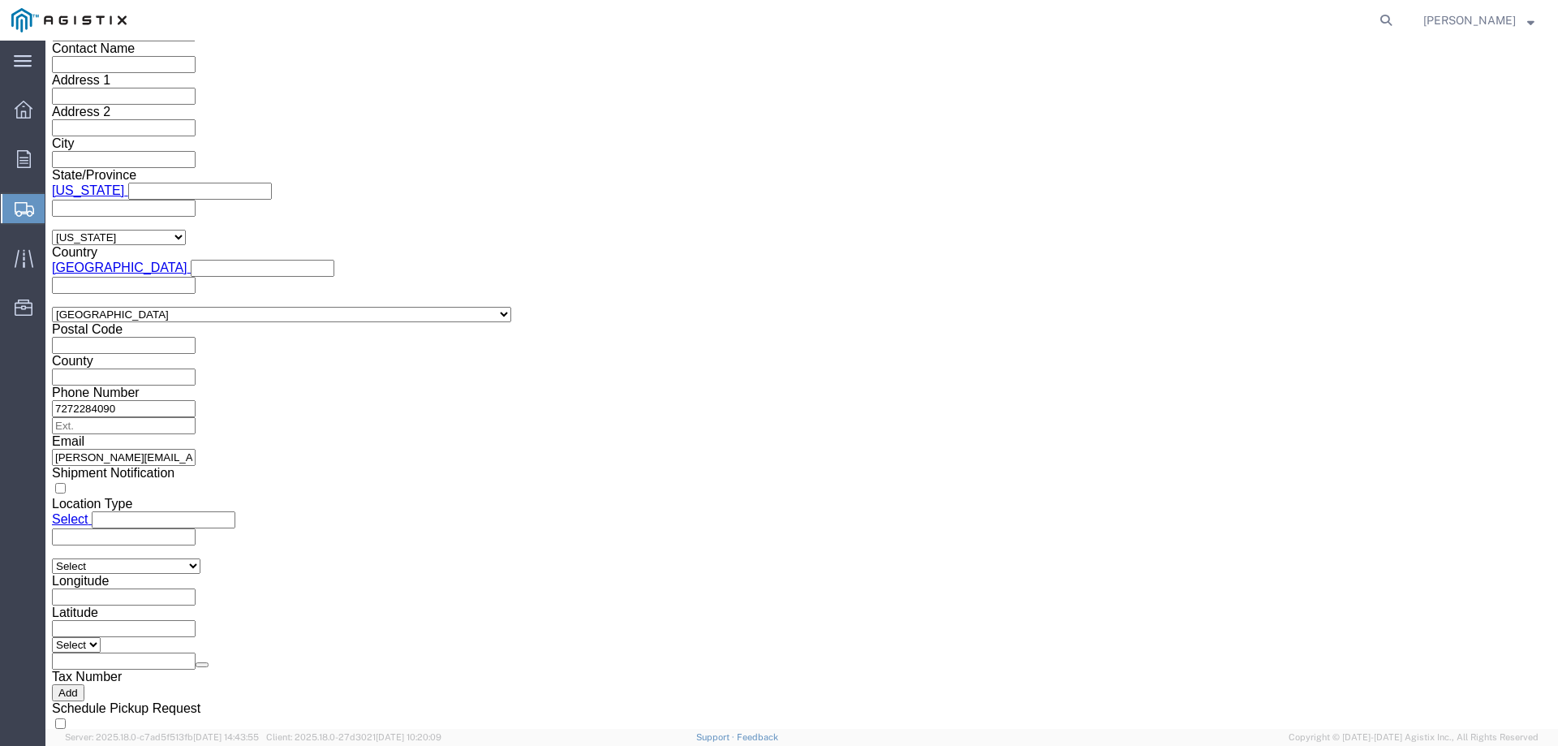
scroll to position [1517, 0]
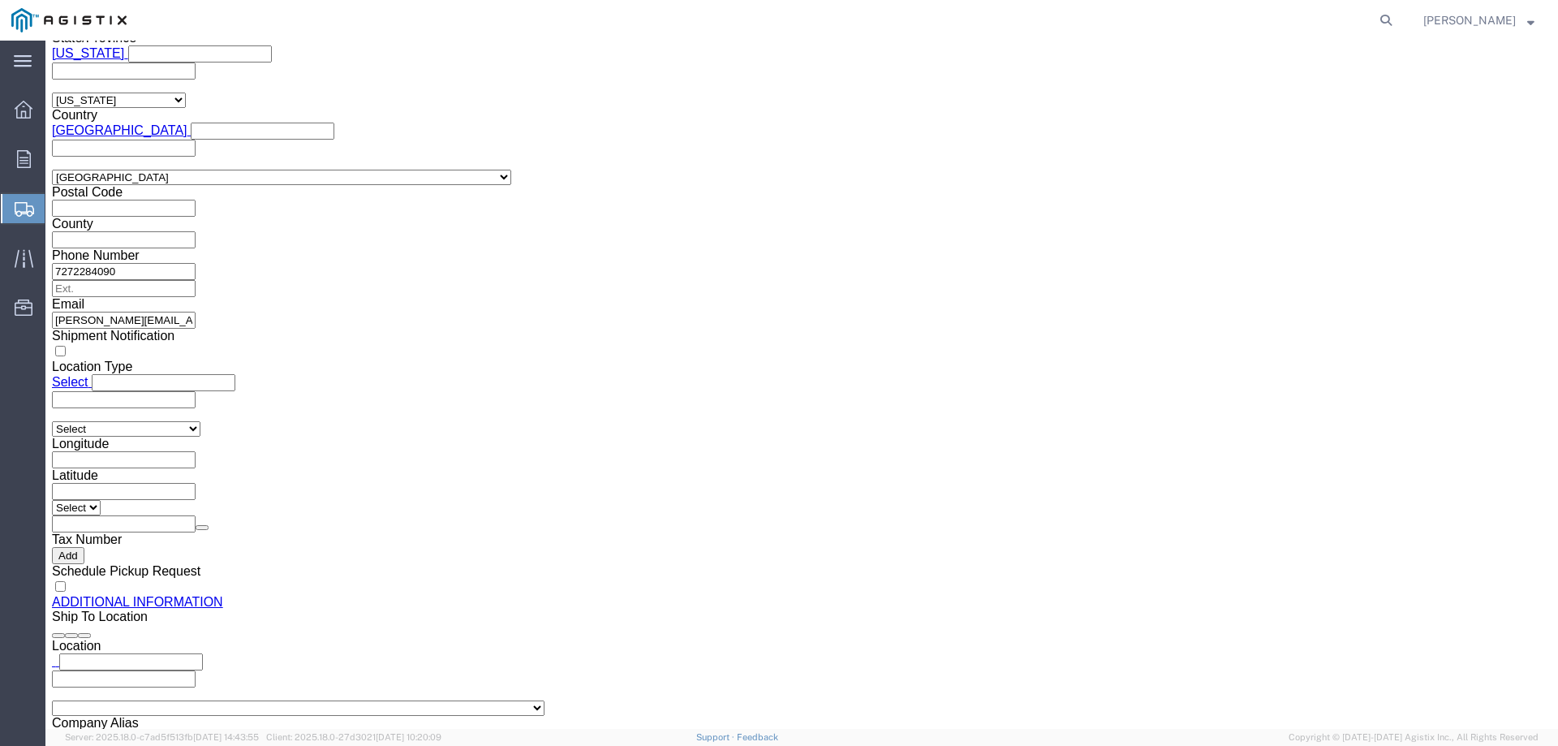
click button "Rate Shipment"
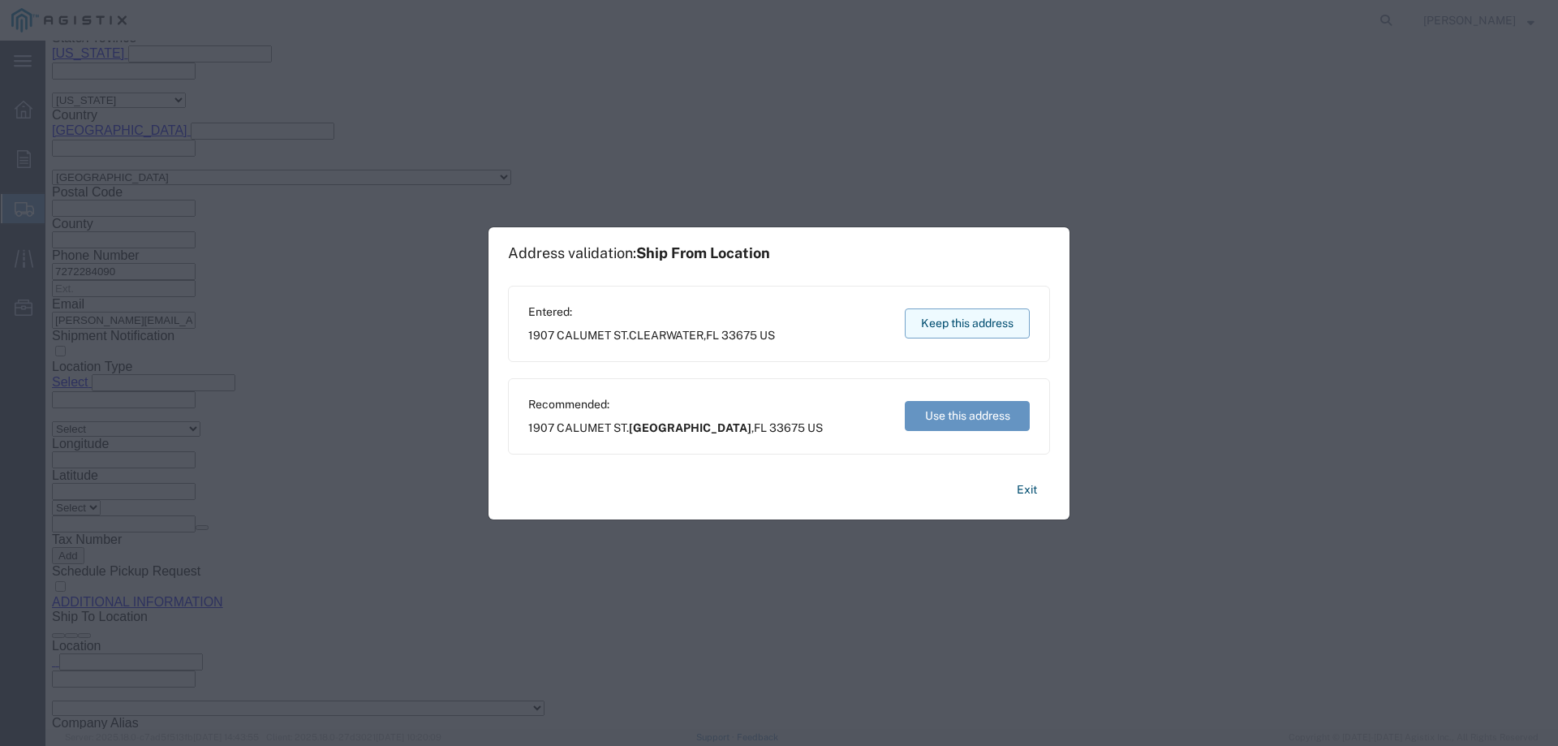
click at [964, 313] on button "Keep this address" at bounding box center [967, 323] width 125 height 30
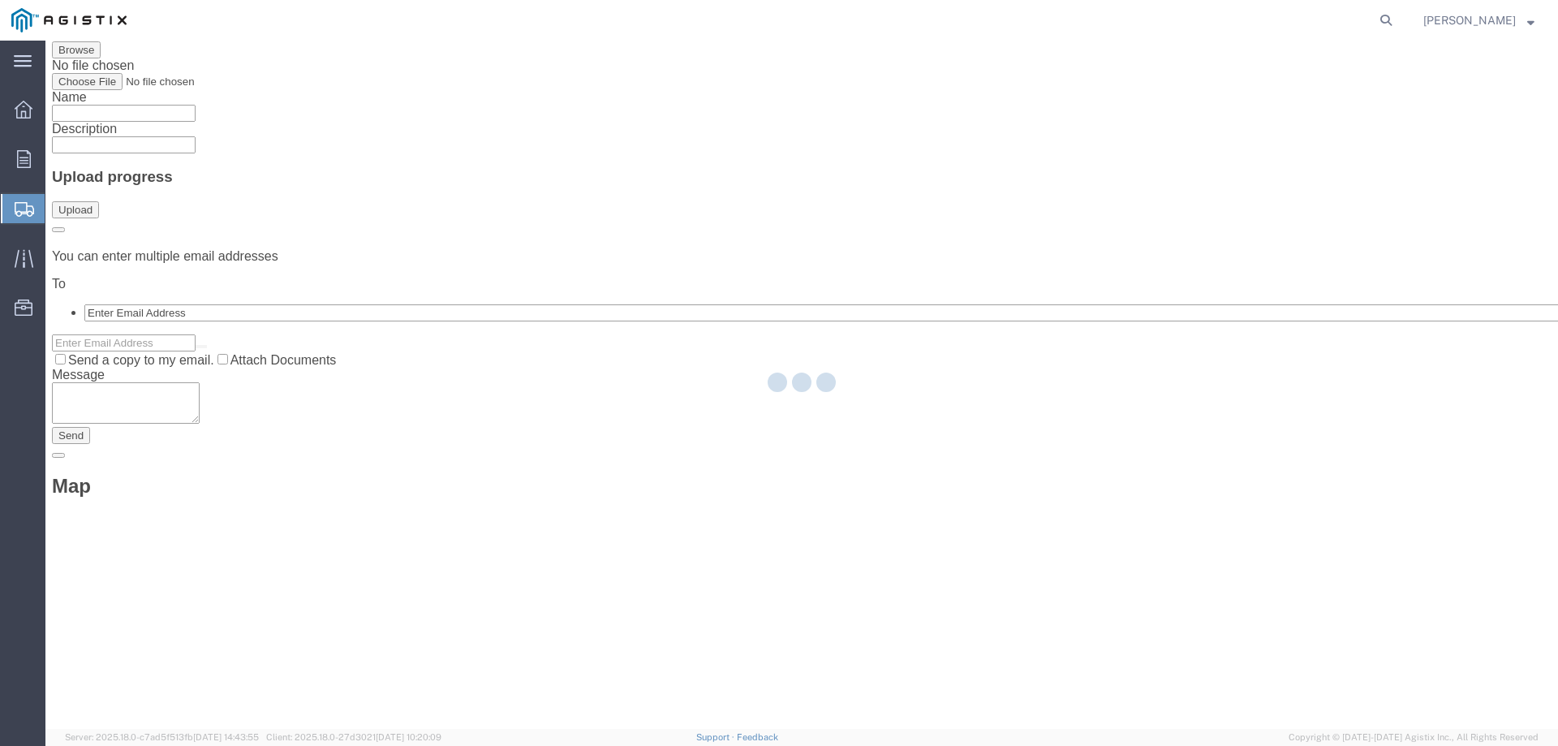
scroll to position [0, 0]
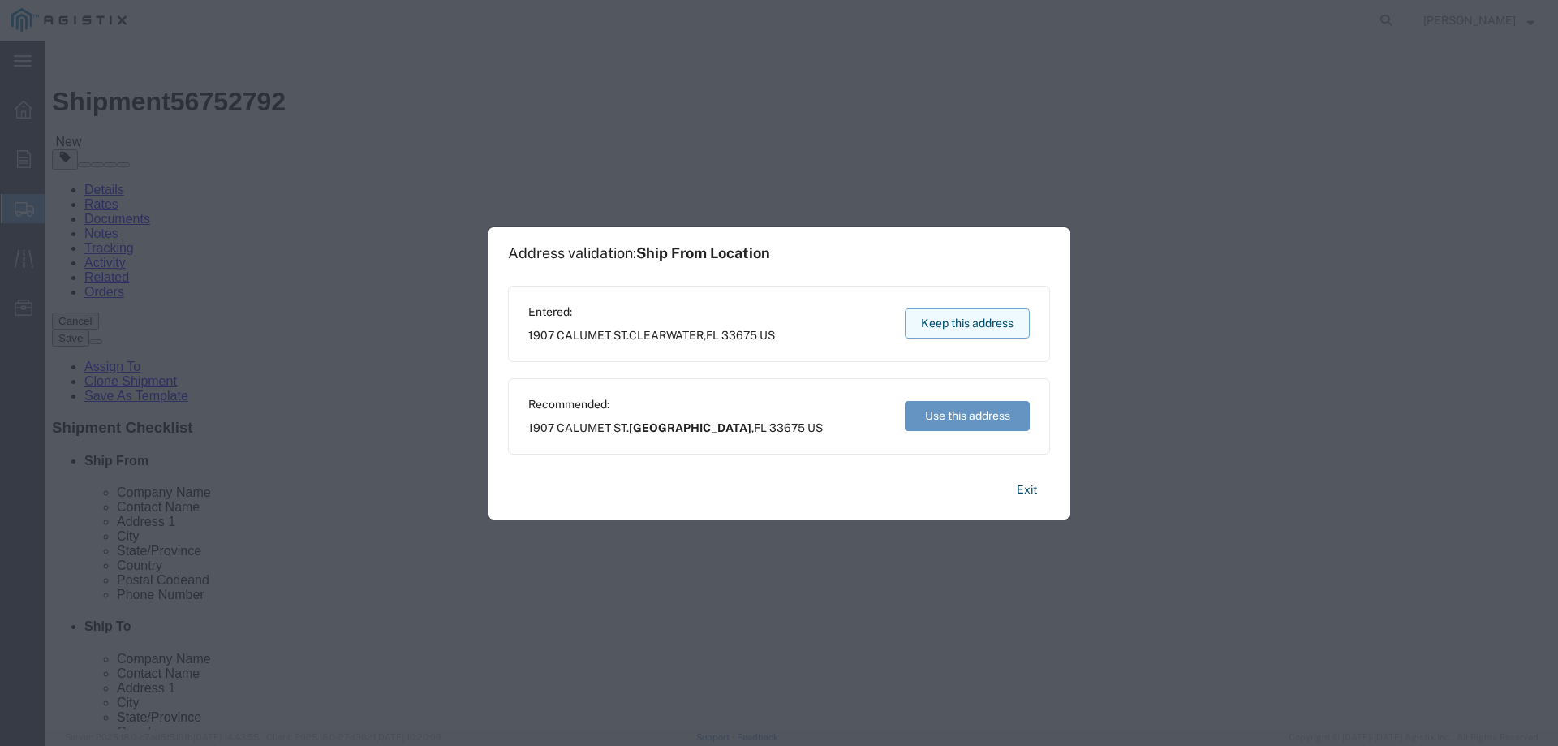
click at [965, 325] on button "Keep this address" at bounding box center [967, 323] width 125 height 30
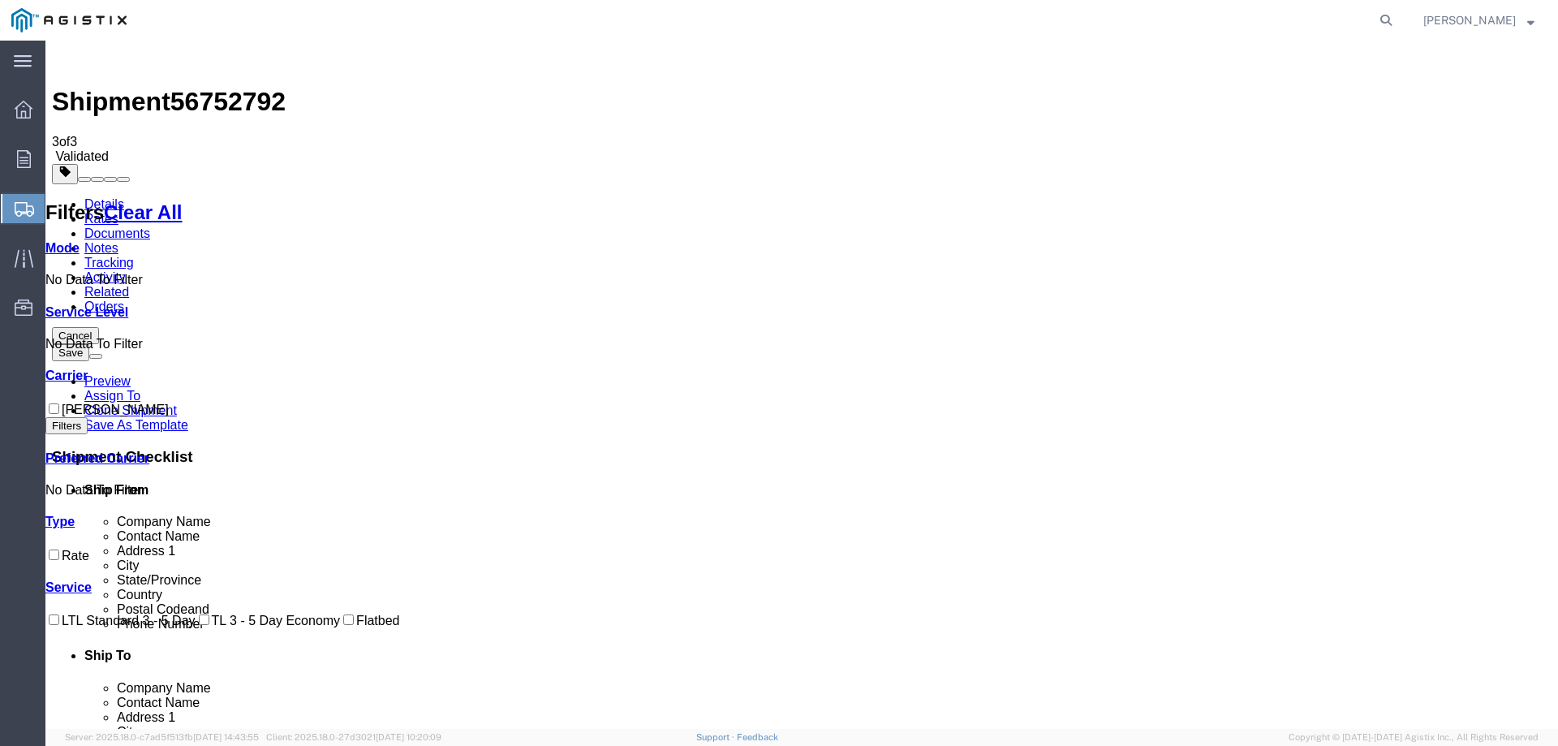
checkbox input "true"
